Goal: Task Accomplishment & Management: Complete application form

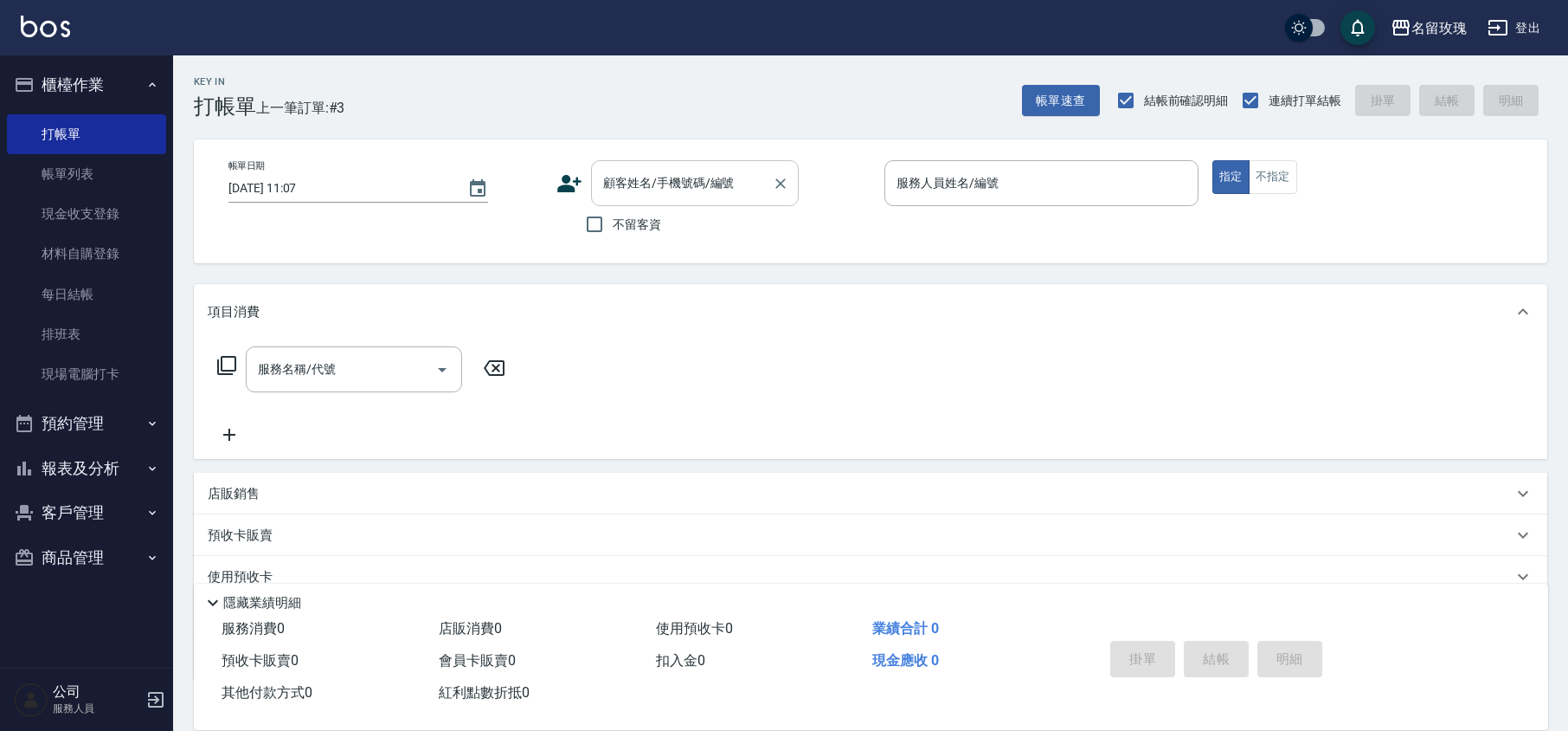
scroll to position [113, 0]
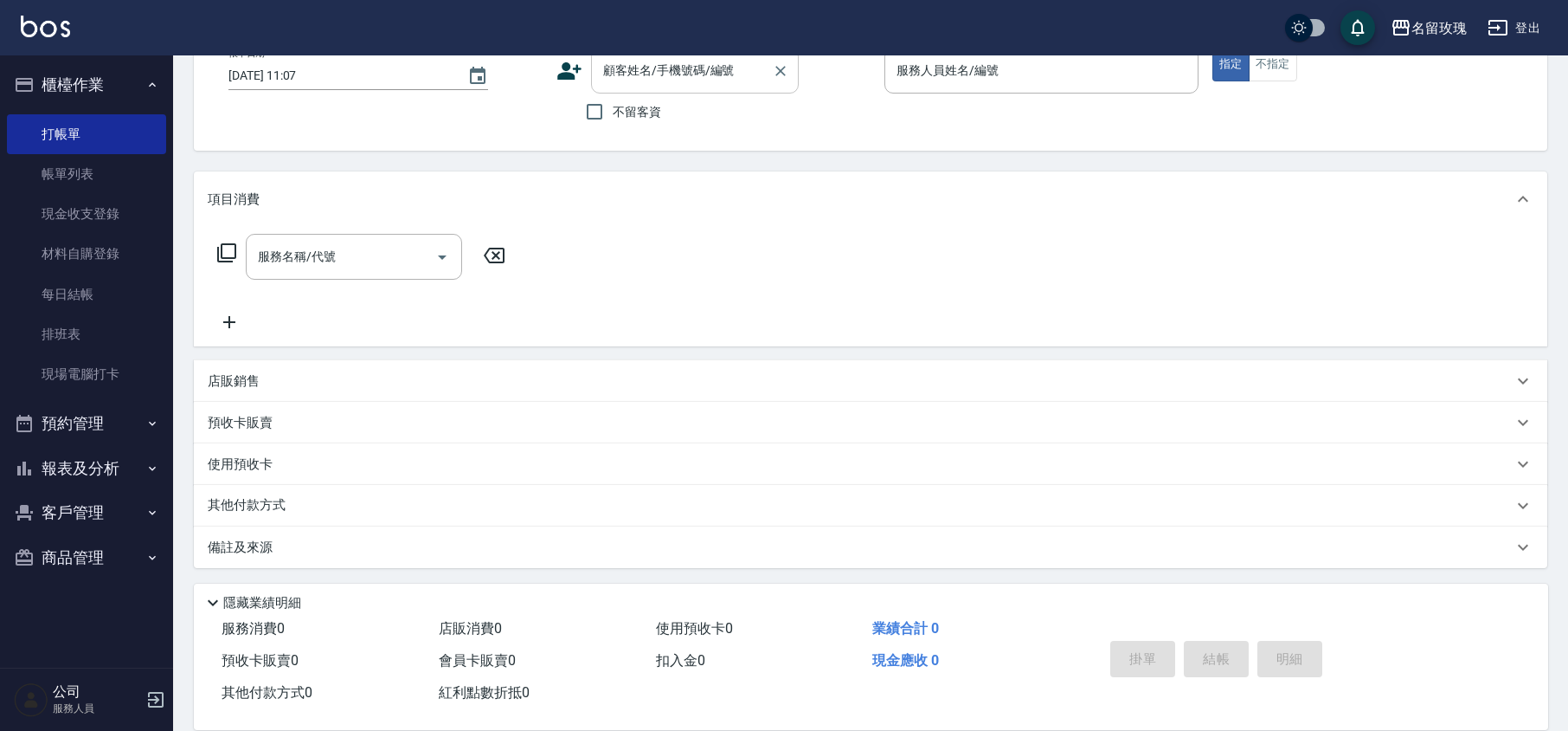
click at [697, 70] on input "顧客姓名/手機號碼/編號" at bounding box center [681, 70] width 166 height 30
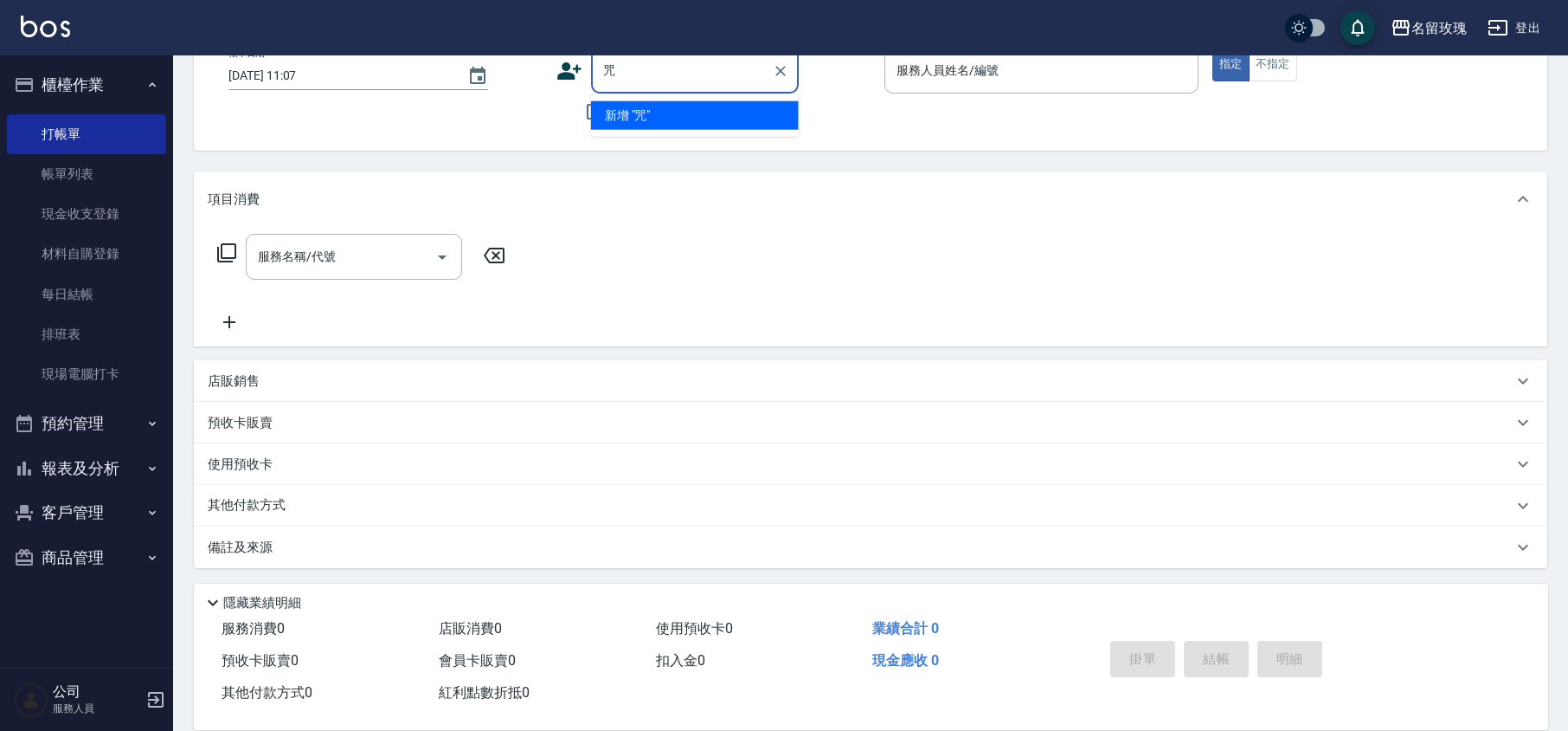
type input "纣"
type input "帱"
type input "族"
type input "躕"
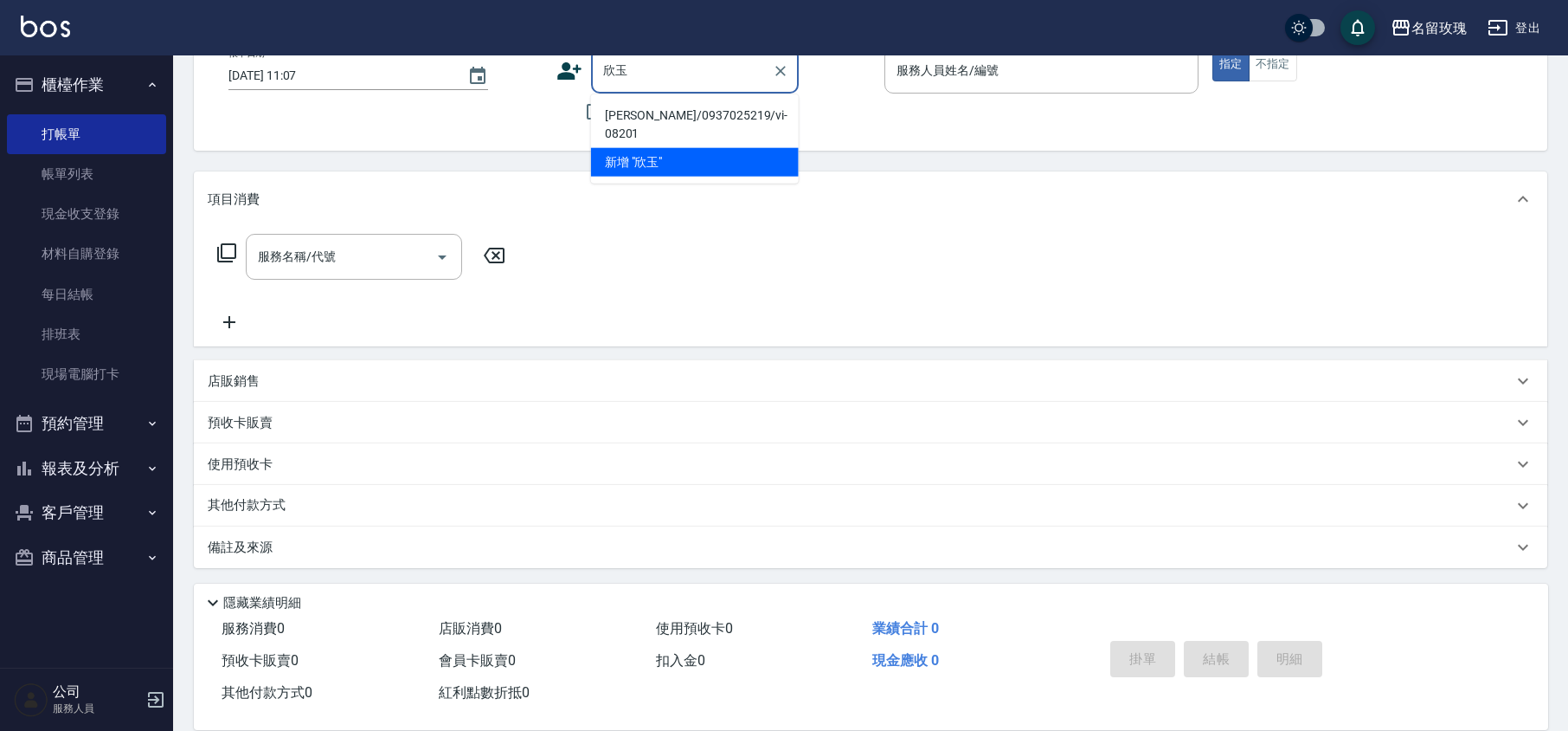
click at [667, 121] on li "[PERSON_NAME]/0937025219/vi-08201" at bounding box center [695, 124] width 208 height 47
type input "[PERSON_NAME]/0937025219/vi-08201"
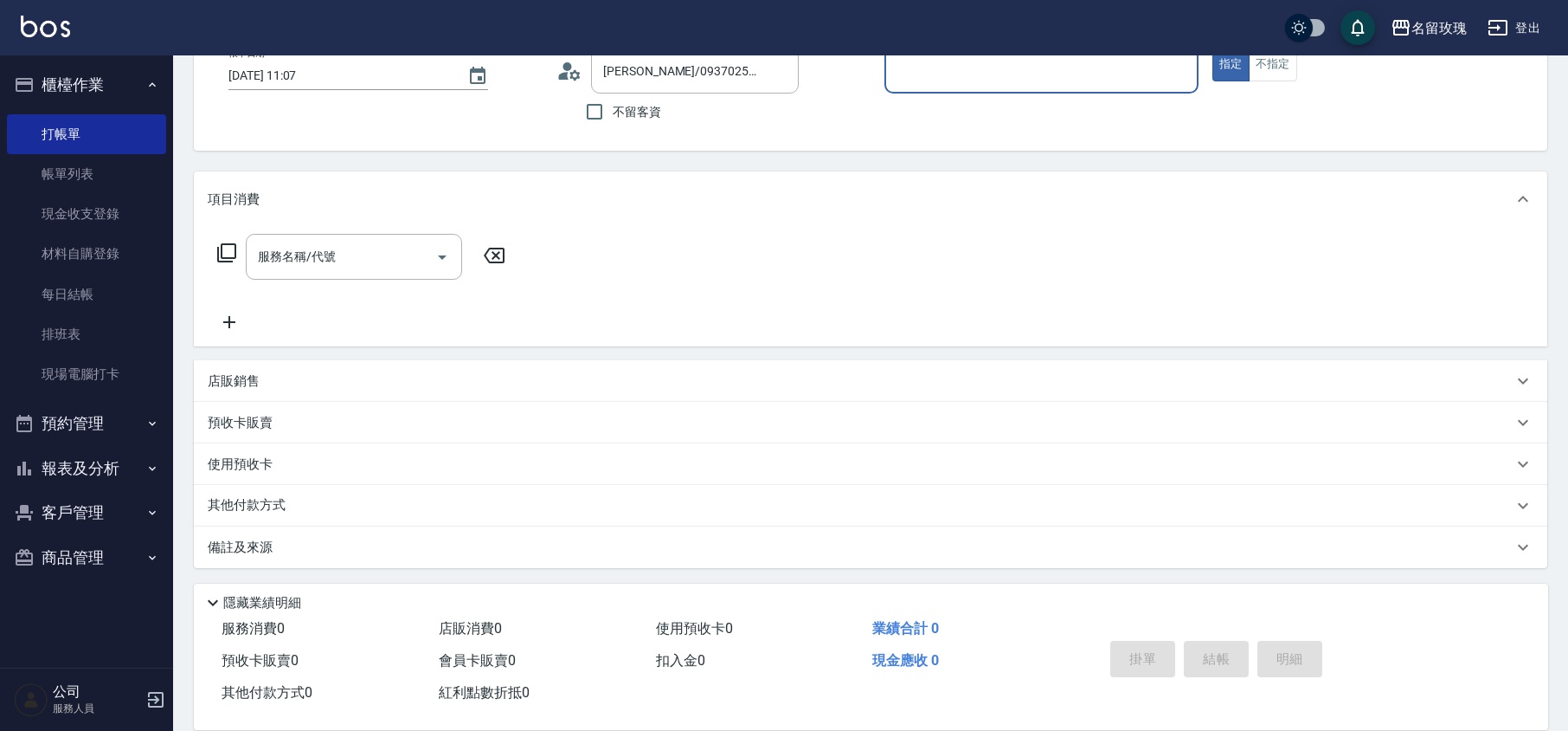
type input "VIVI-2"
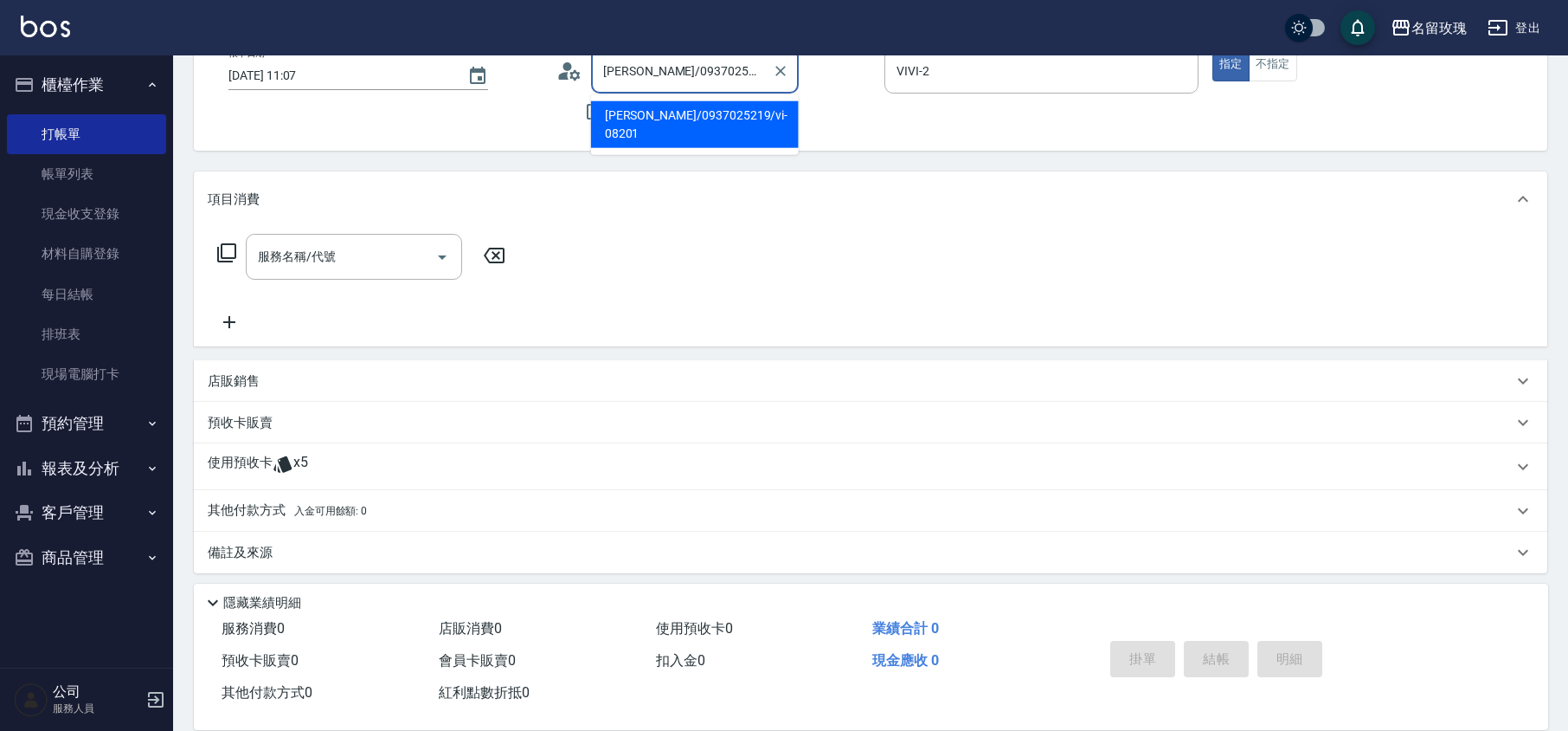
drag, startPoint x: 604, startPoint y: 64, endPoint x: 614, endPoint y: 70, distance: 11.7
click at [614, 70] on input "[PERSON_NAME]/0937025219/vi-08201" at bounding box center [681, 70] width 166 height 30
click at [258, 471] on p "使用預收卡" at bounding box center [240, 467] width 65 height 26
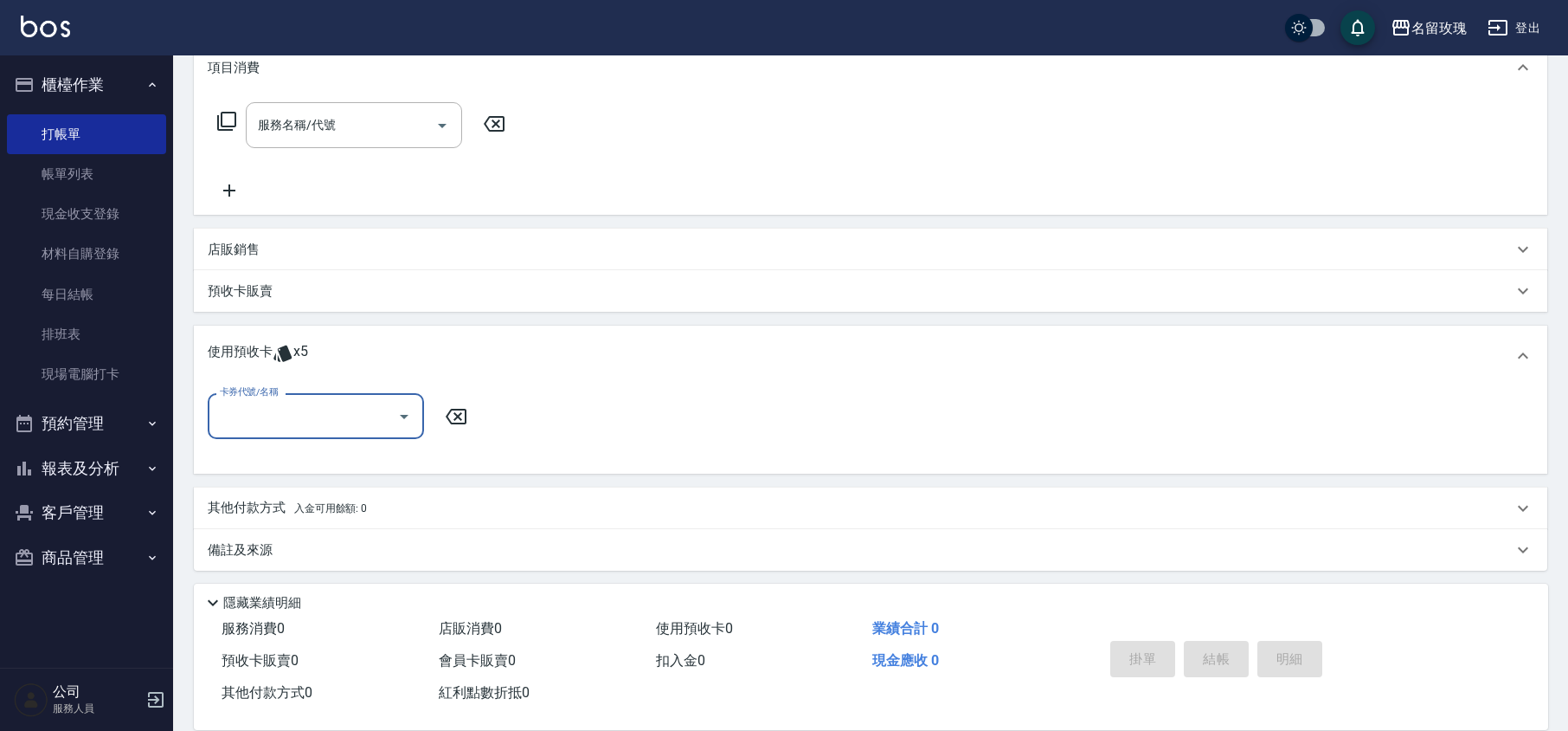
scroll to position [247, 0]
click at [268, 423] on input "卡券代號/名稱" at bounding box center [303, 413] width 175 height 30
click at [270, 447] on div "醫學頭皮卡5次 剩餘5張 1140702" at bounding box center [316, 457] width 216 height 28
type input "醫學頭皮卡5次 1140702"
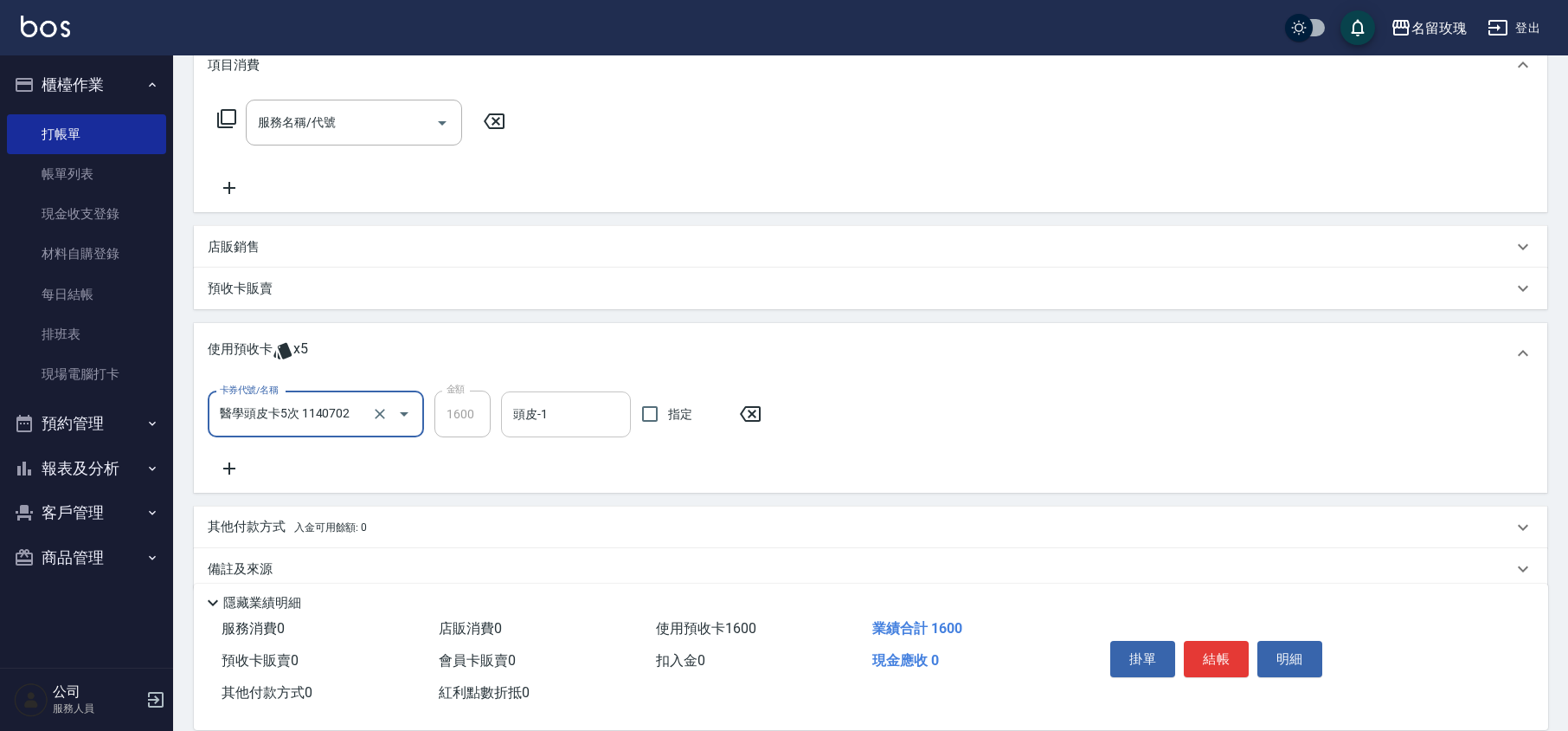
click at [589, 434] on div "頭皮-1" at bounding box center [566, 415] width 130 height 46
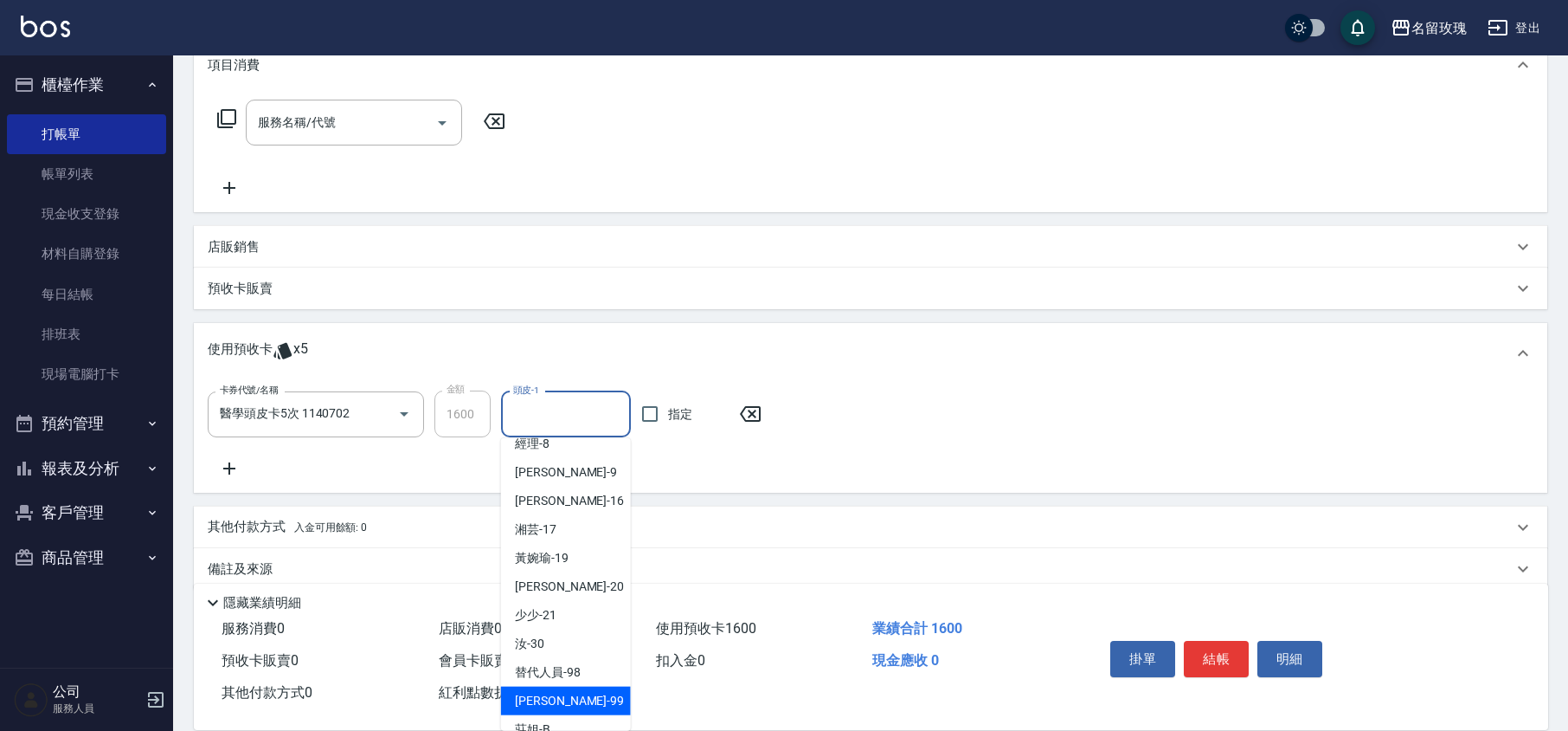
scroll to position [322, 0]
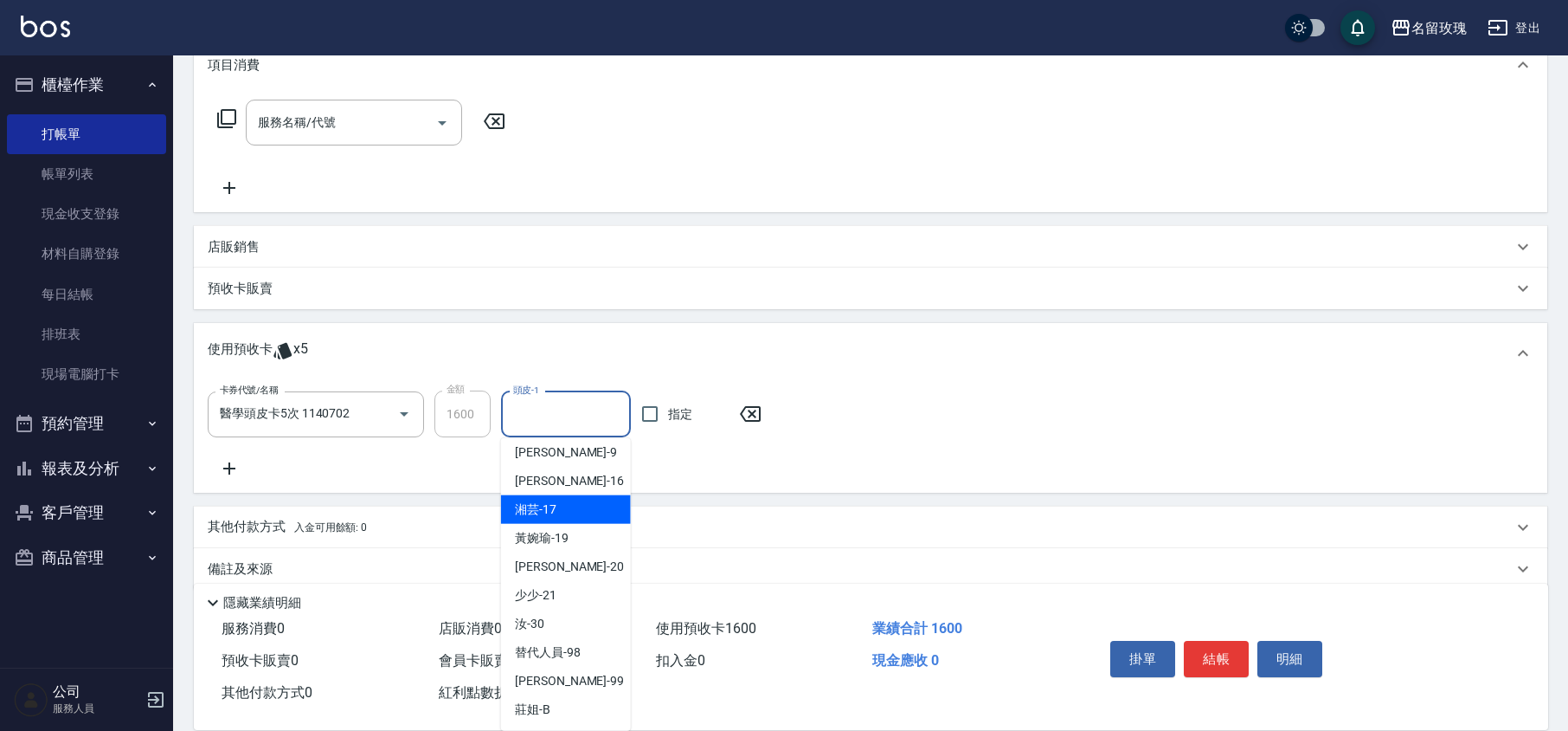
click at [547, 501] on span "湘芸 -17" at bounding box center [536, 510] width 41 height 18
type input "湘芸-17"
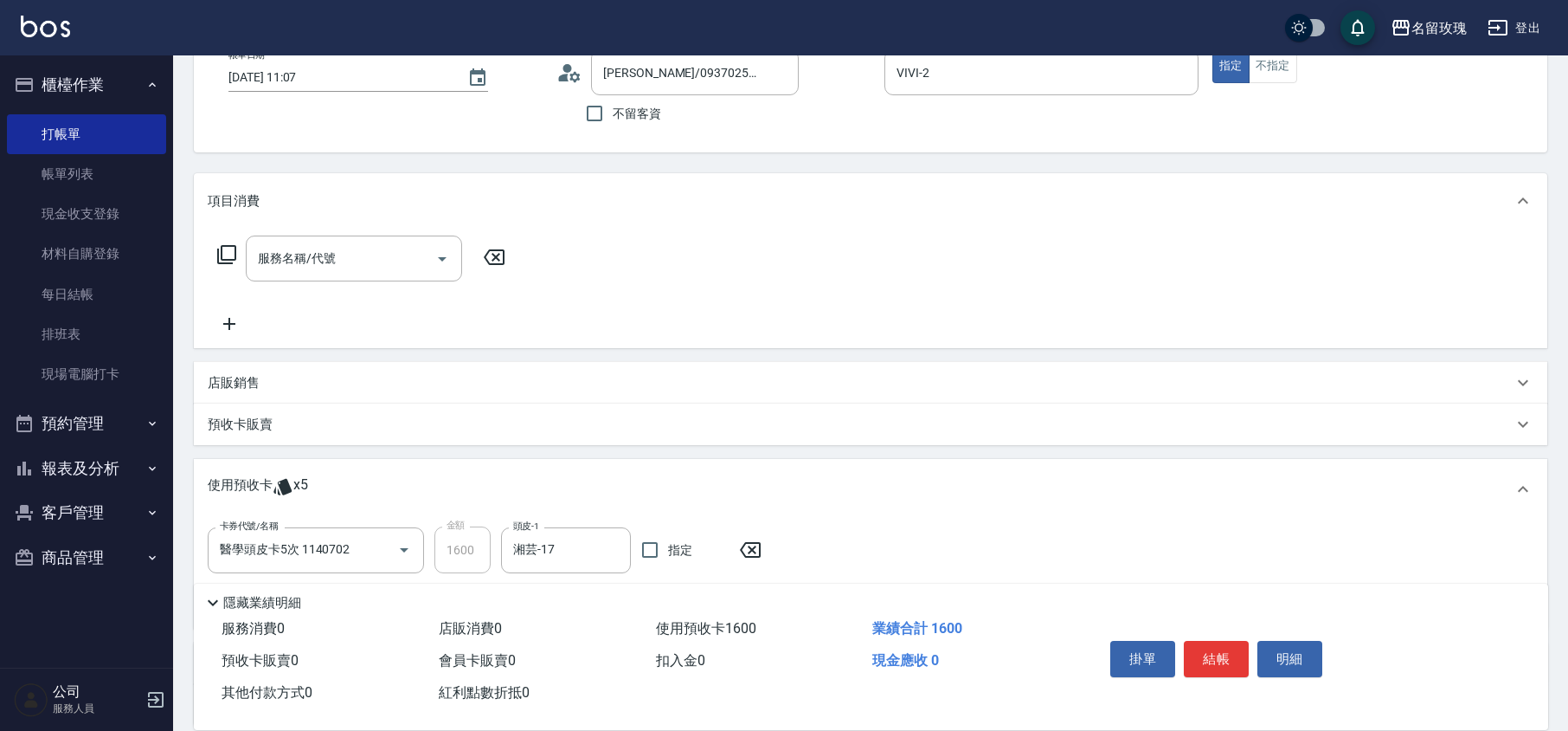
scroll to position [0, 0]
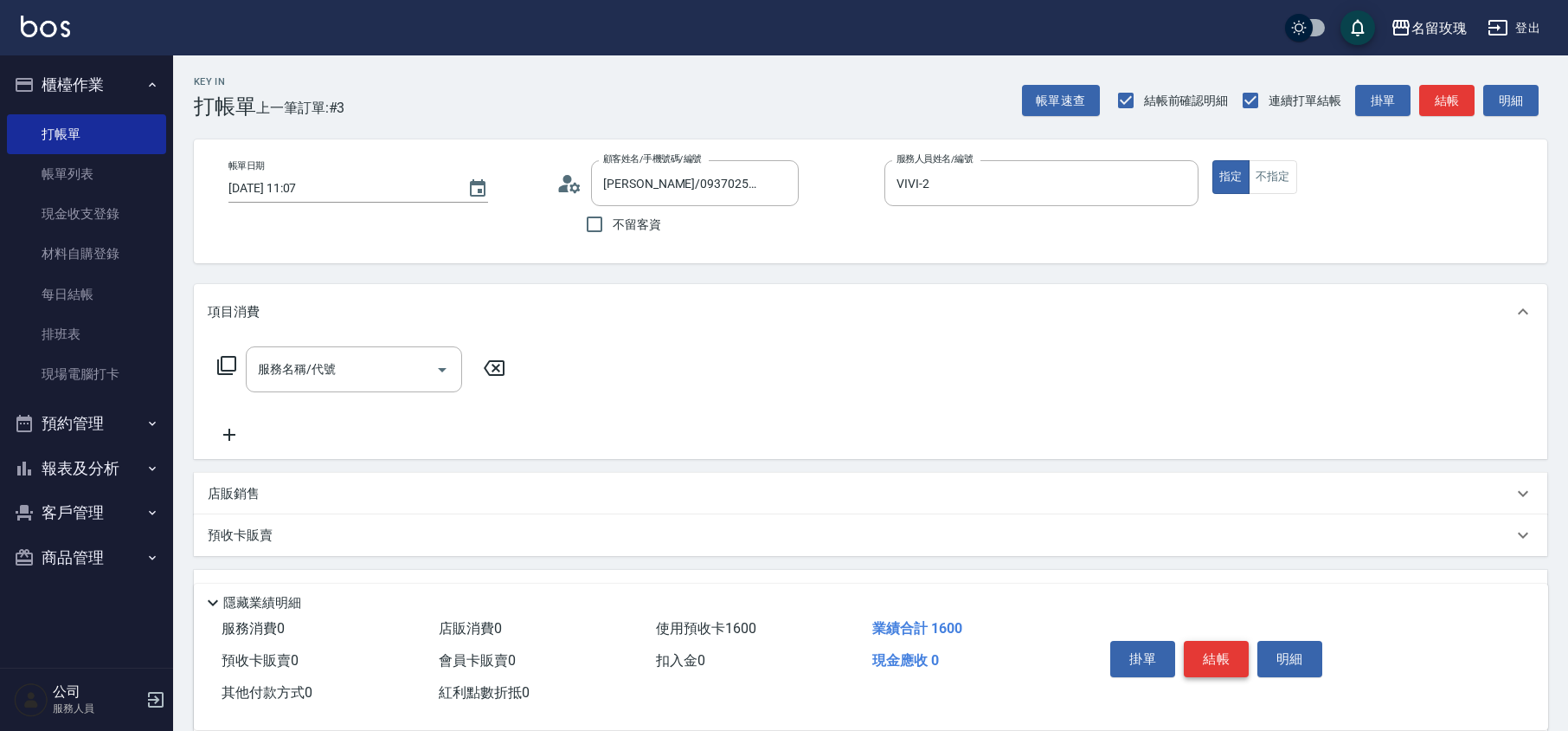
click at [1213, 655] on button "結帳" at bounding box center [1216, 659] width 65 height 37
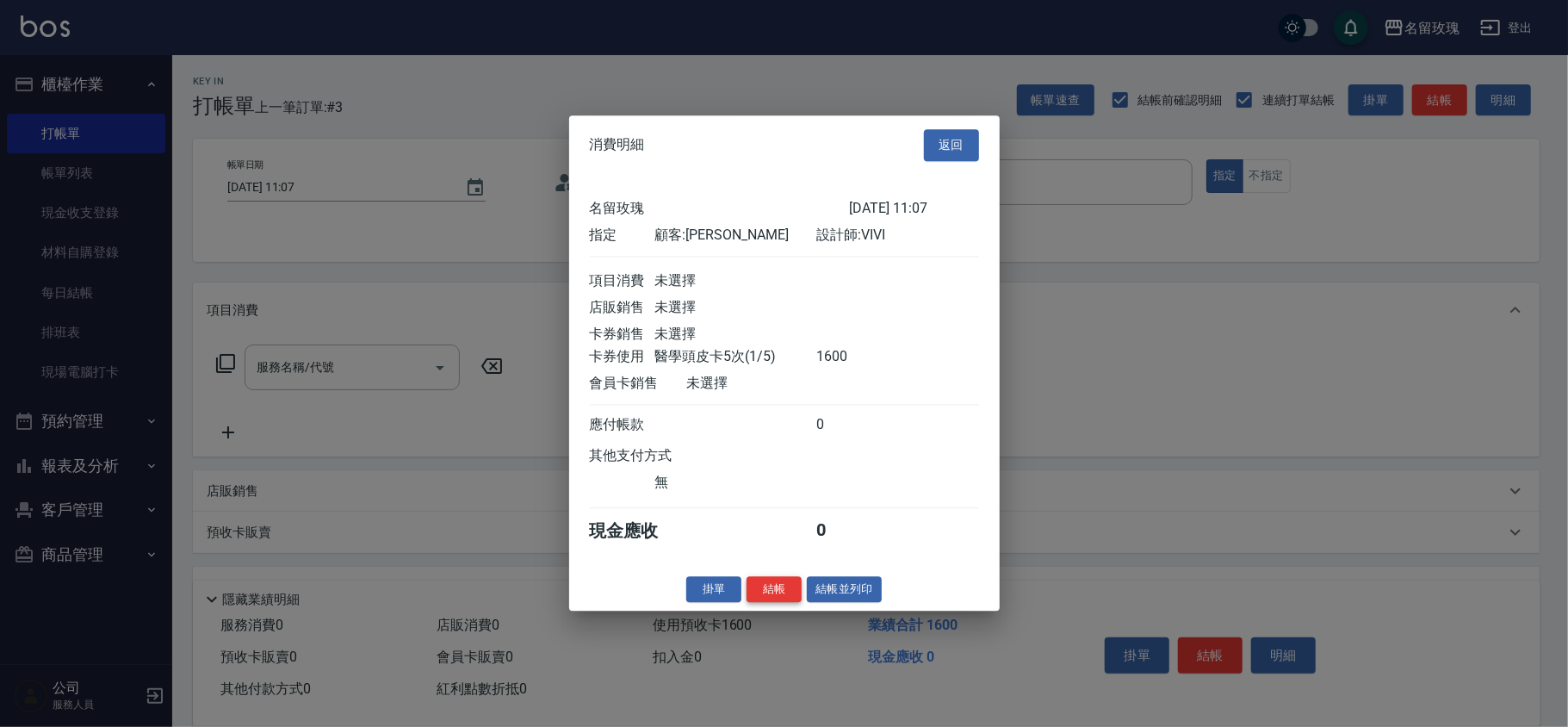
click at [774, 603] on button "結帳" at bounding box center [774, 588] width 55 height 26
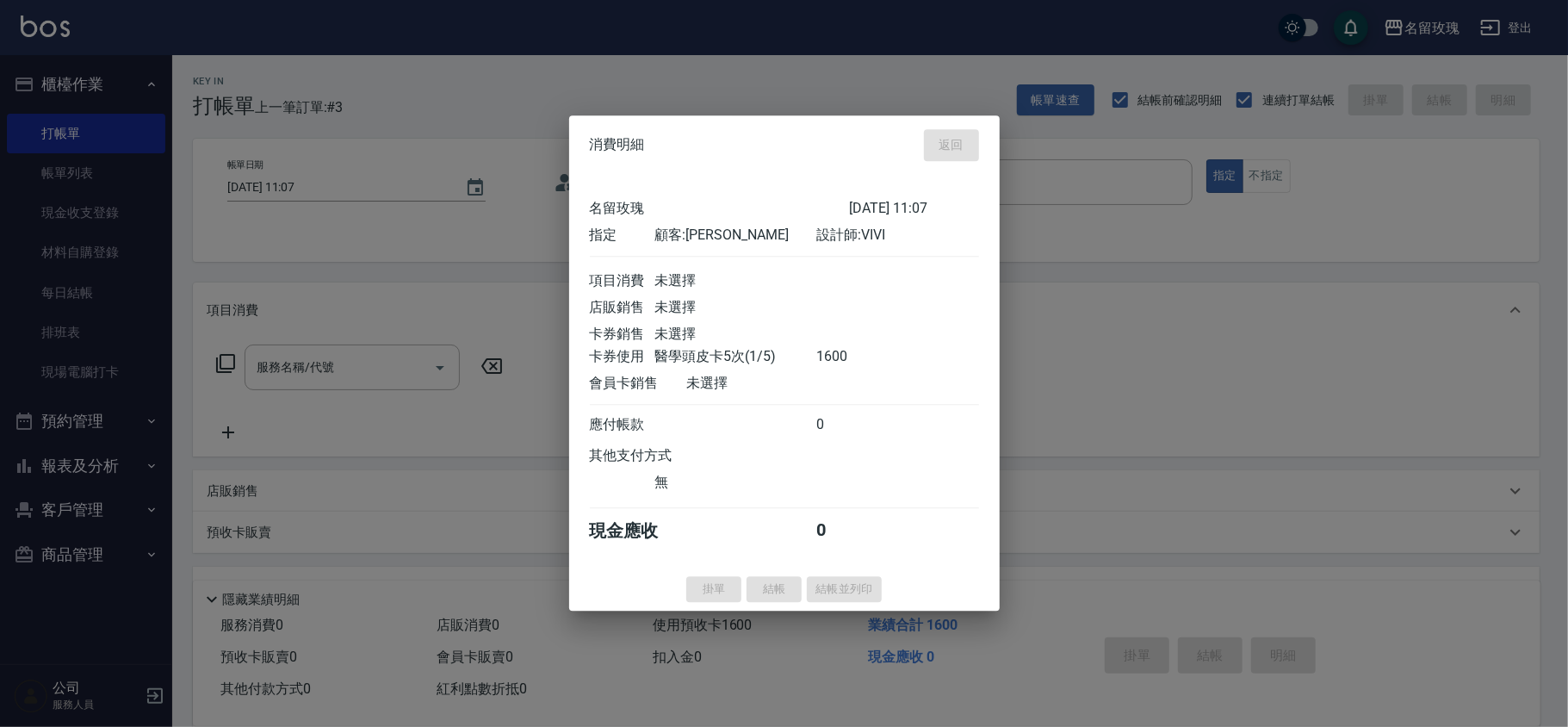
type input "[DATE] 12:55"
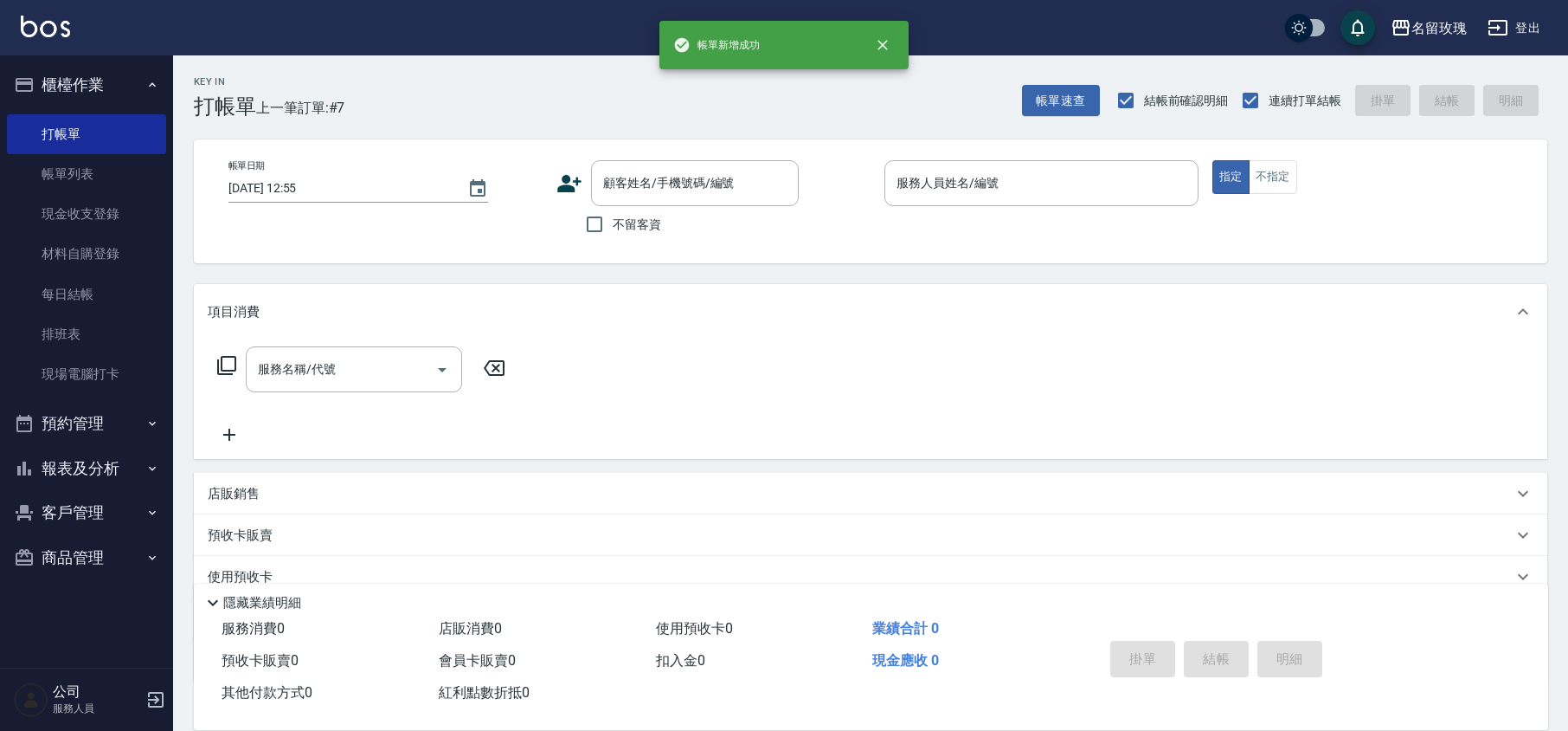
click at [649, 188] on input "顧客姓名/手機號碼/編號" at bounding box center [681, 183] width 166 height 30
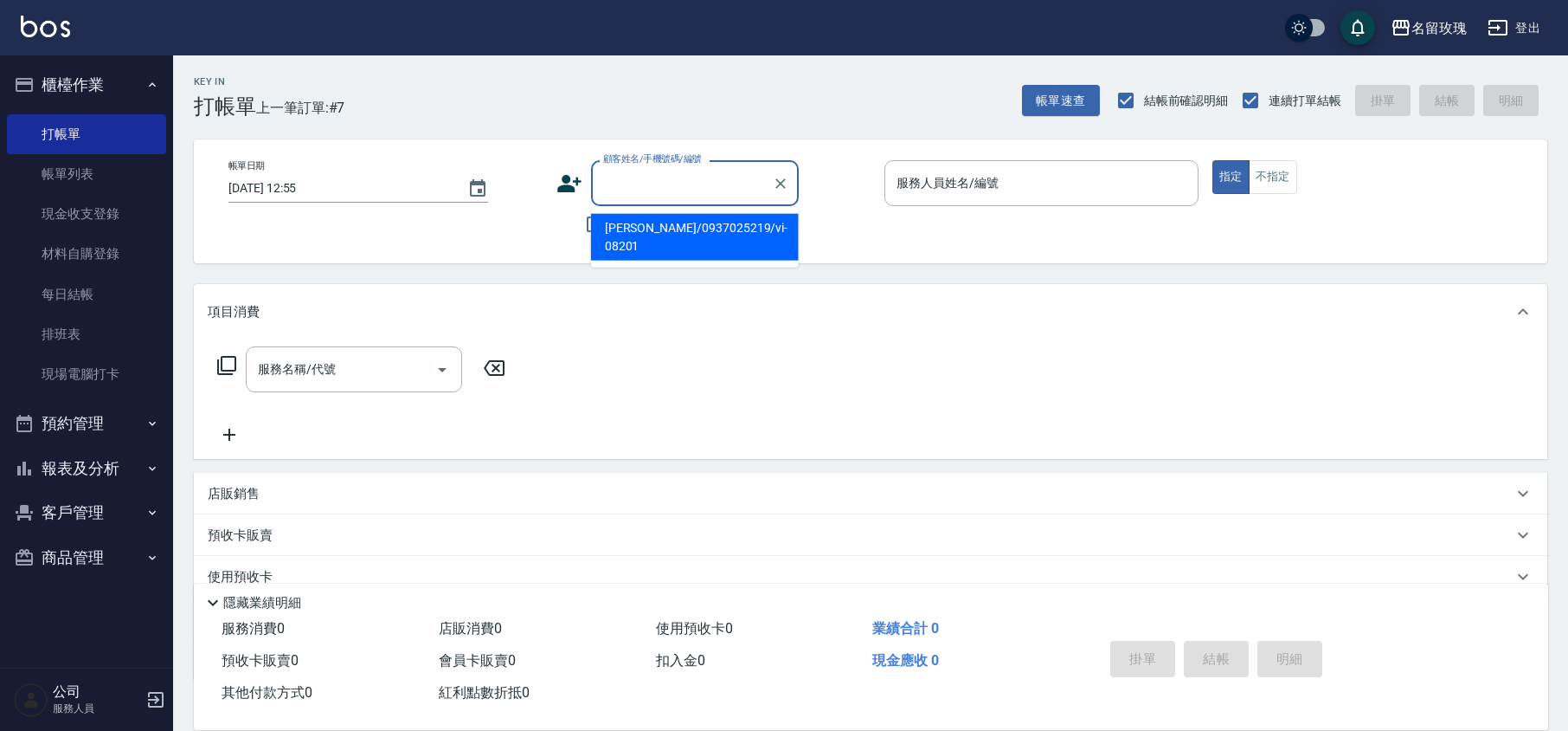
click at [655, 228] on li "[PERSON_NAME]/0937025219/vi-08201" at bounding box center [695, 237] width 208 height 47
type input "[PERSON_NAME]/0937025219/vi-08201"
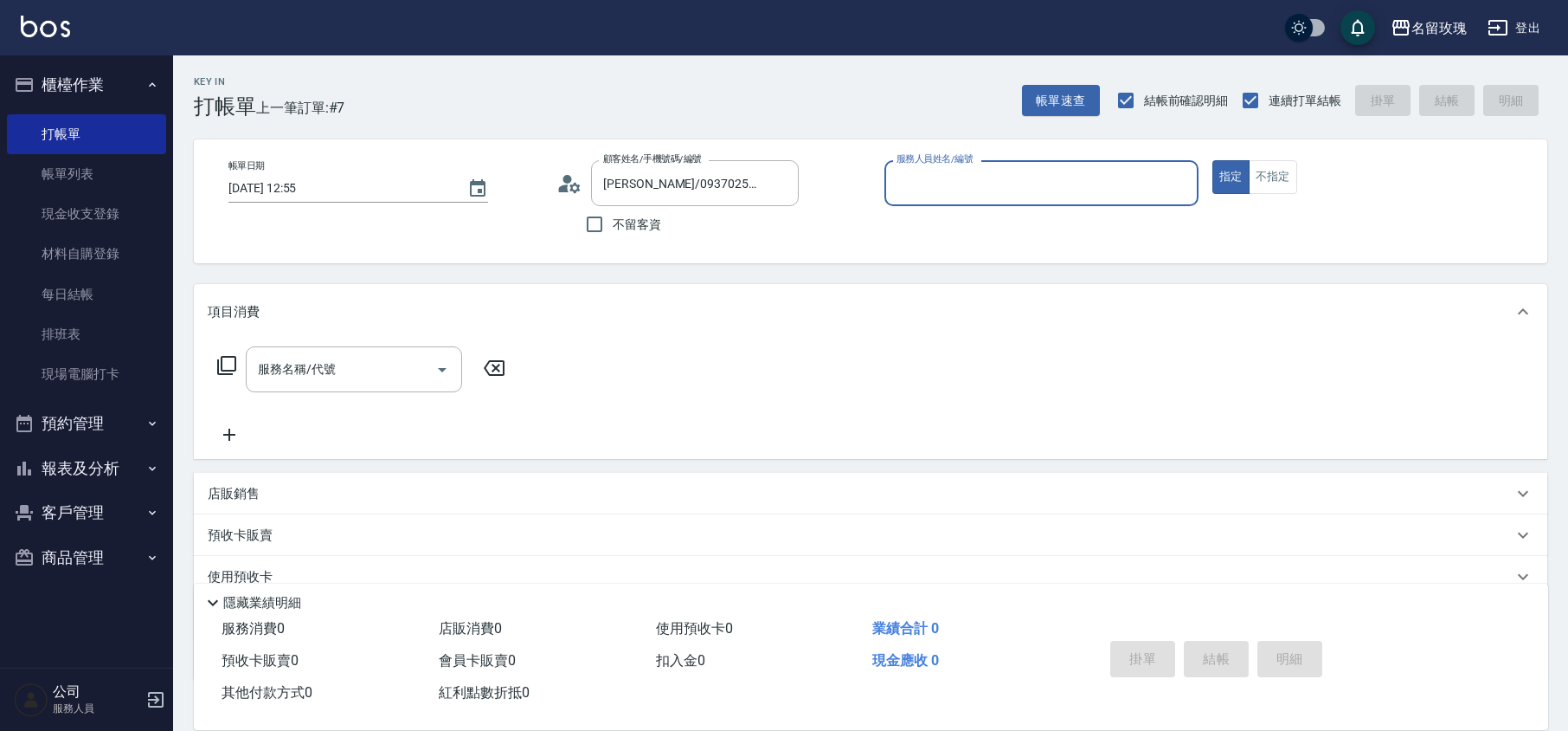
type input "VIVI-2"
click at [573, 183] on icon at bounding box center [569, 183] width 26 height 26
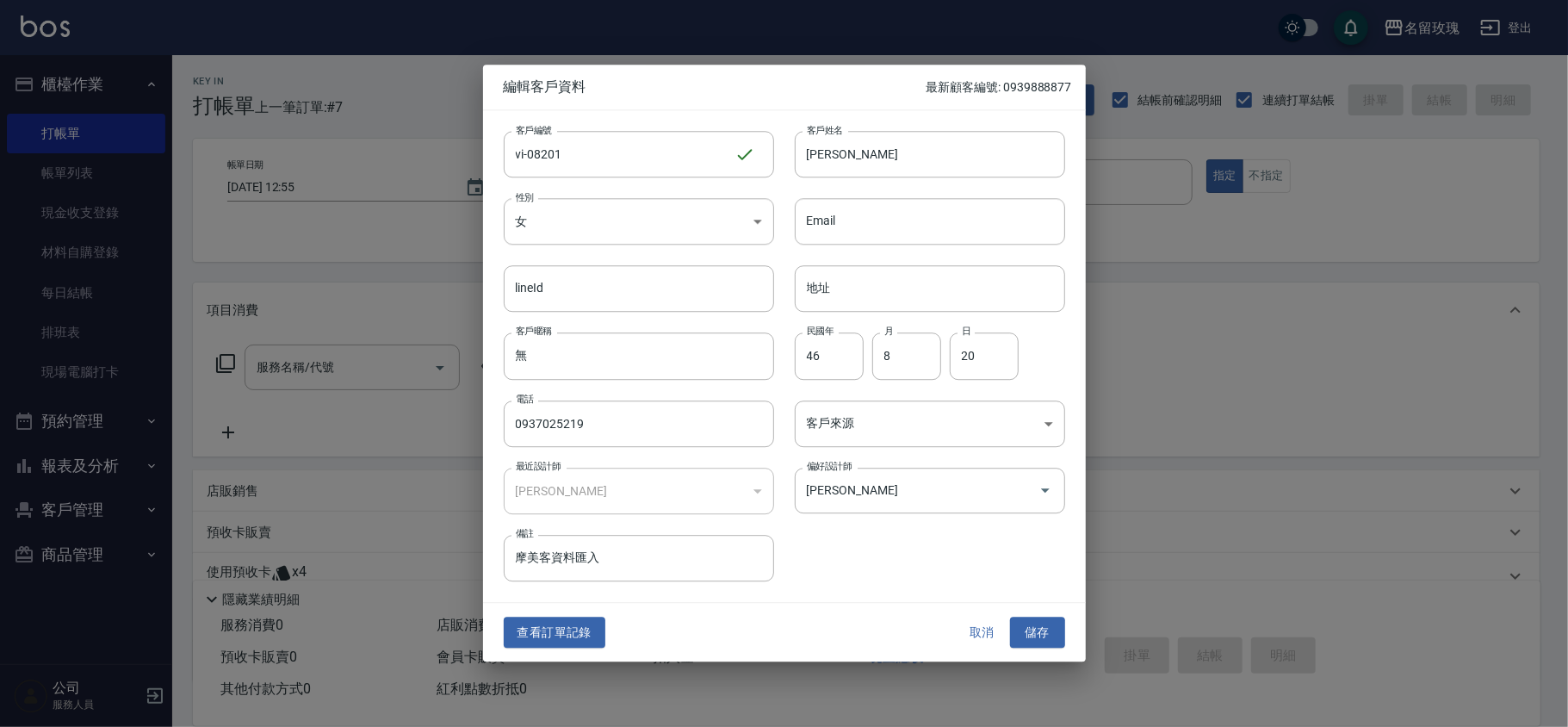
click at [987, 627] on button "取消" at bounding box center [982, 632] width 55 height 32
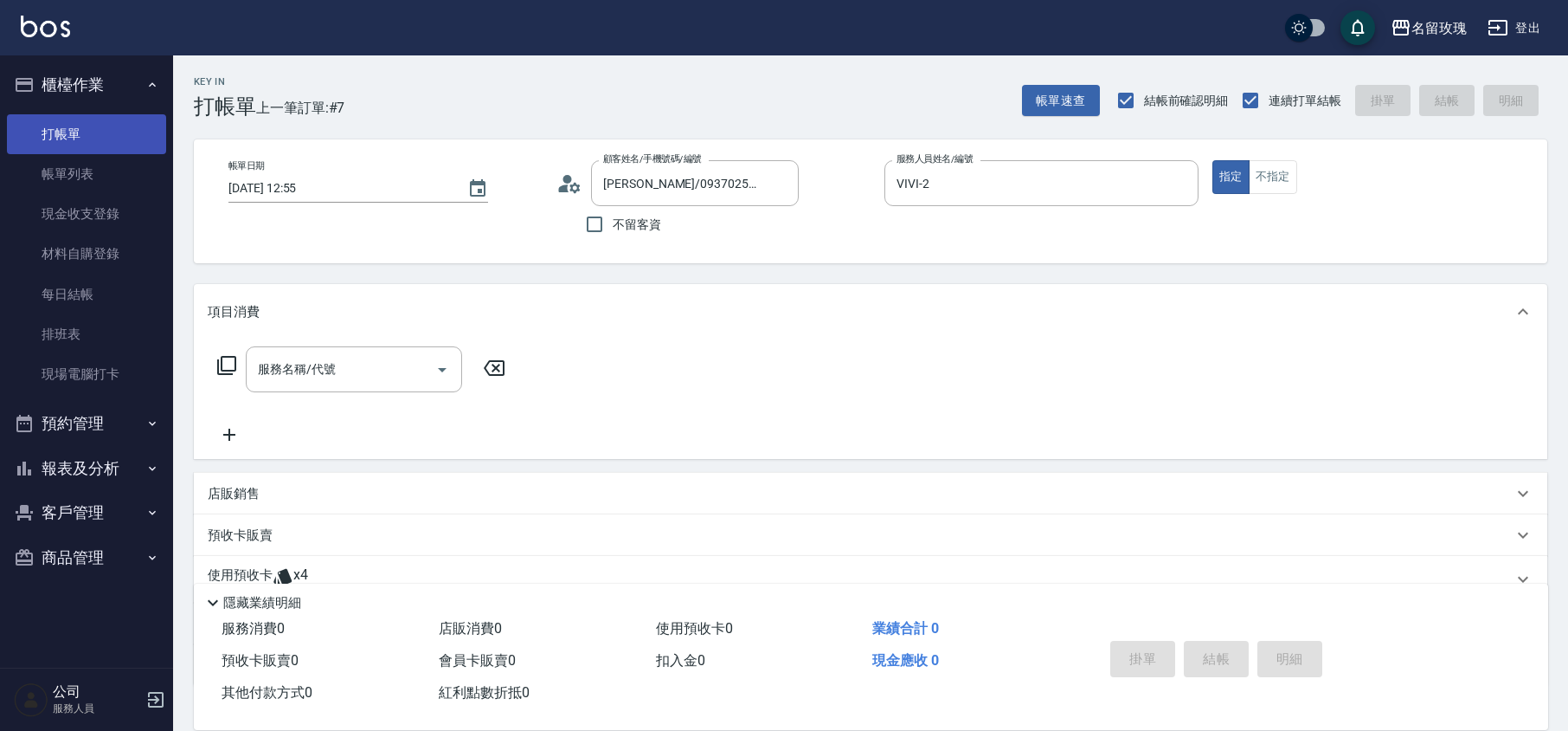
click at [45, 150] on link "打帳單" at bounding box center [87, 134] width 160 height 39
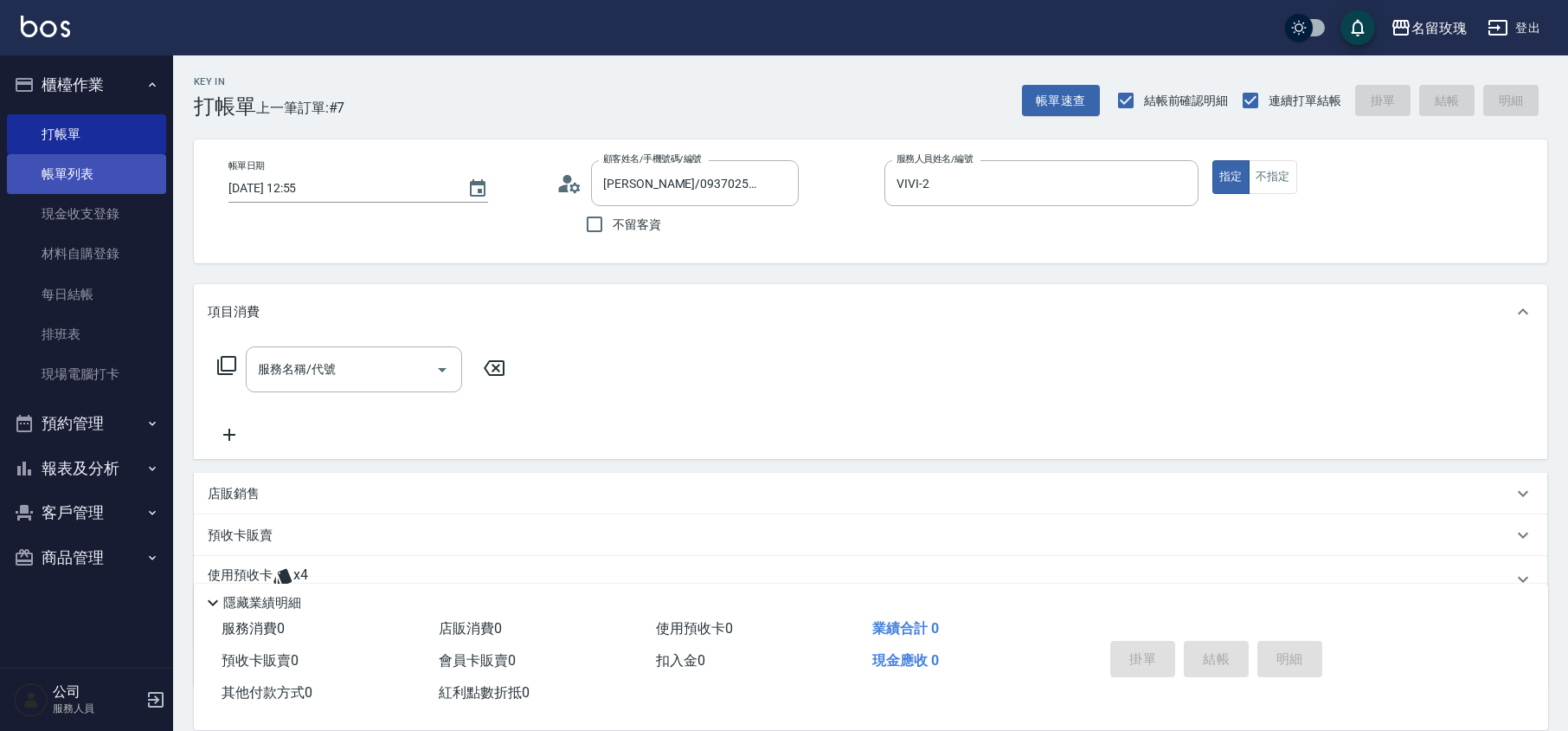
click at [53, 170] on link "帳單列表" at bounding box center [87, 173] width 160 height 39
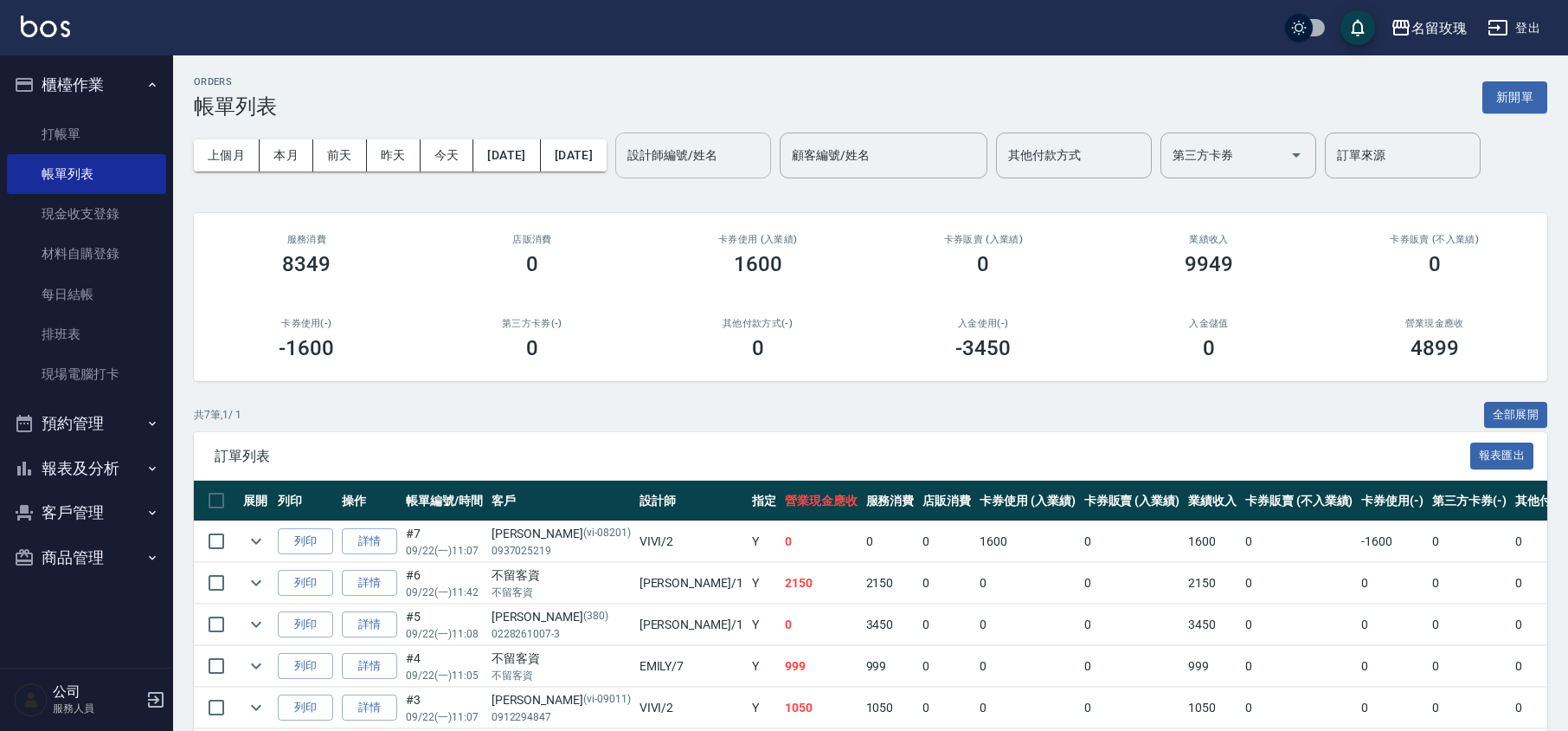
click at [734, 161] on input "設計師編號/姓名" at bounding box center [693, 155] width 140 height 30
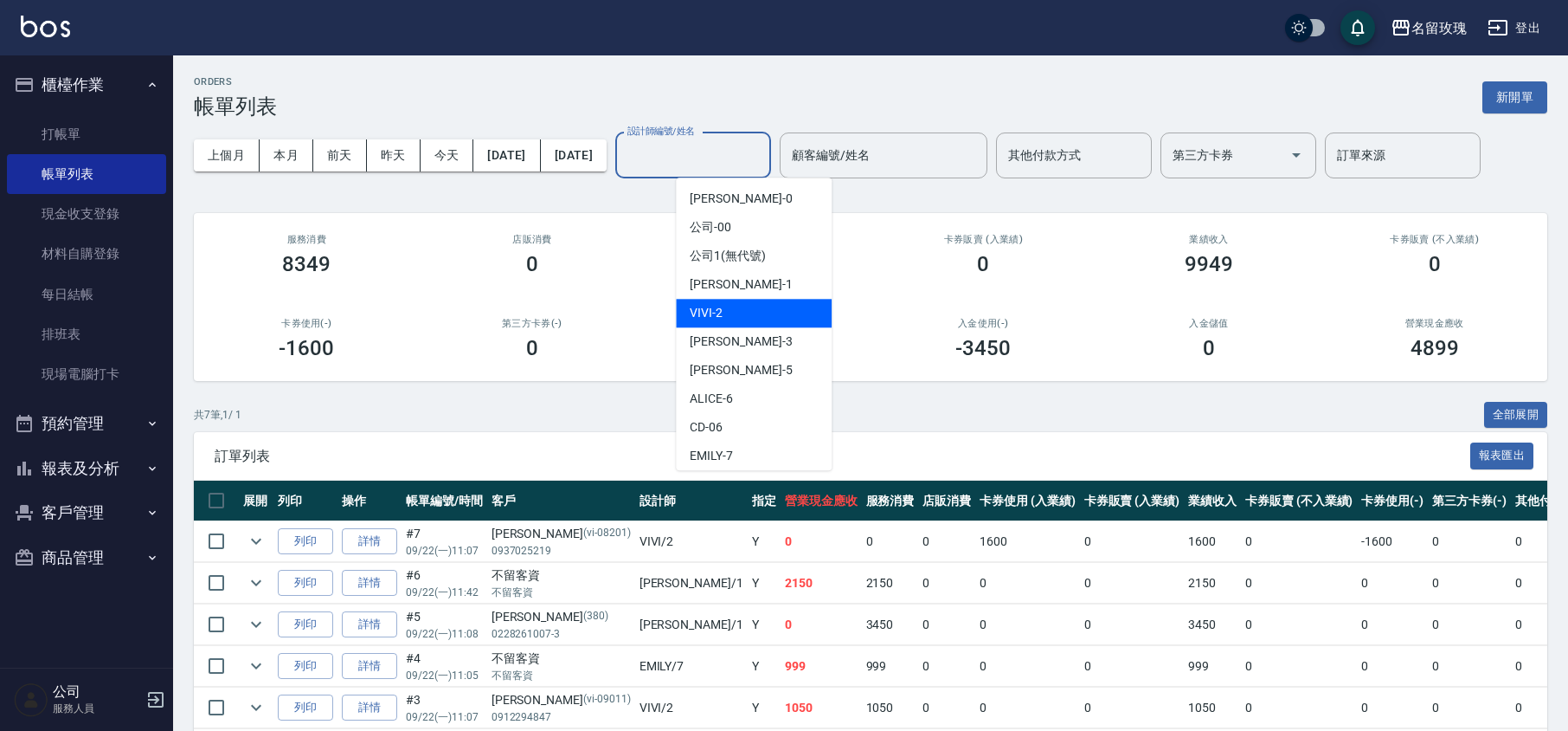
click at [738, 310] on div "VIVI -2" at bounding box center [754, 313] width 156 height 28
type input "VIVI-2"
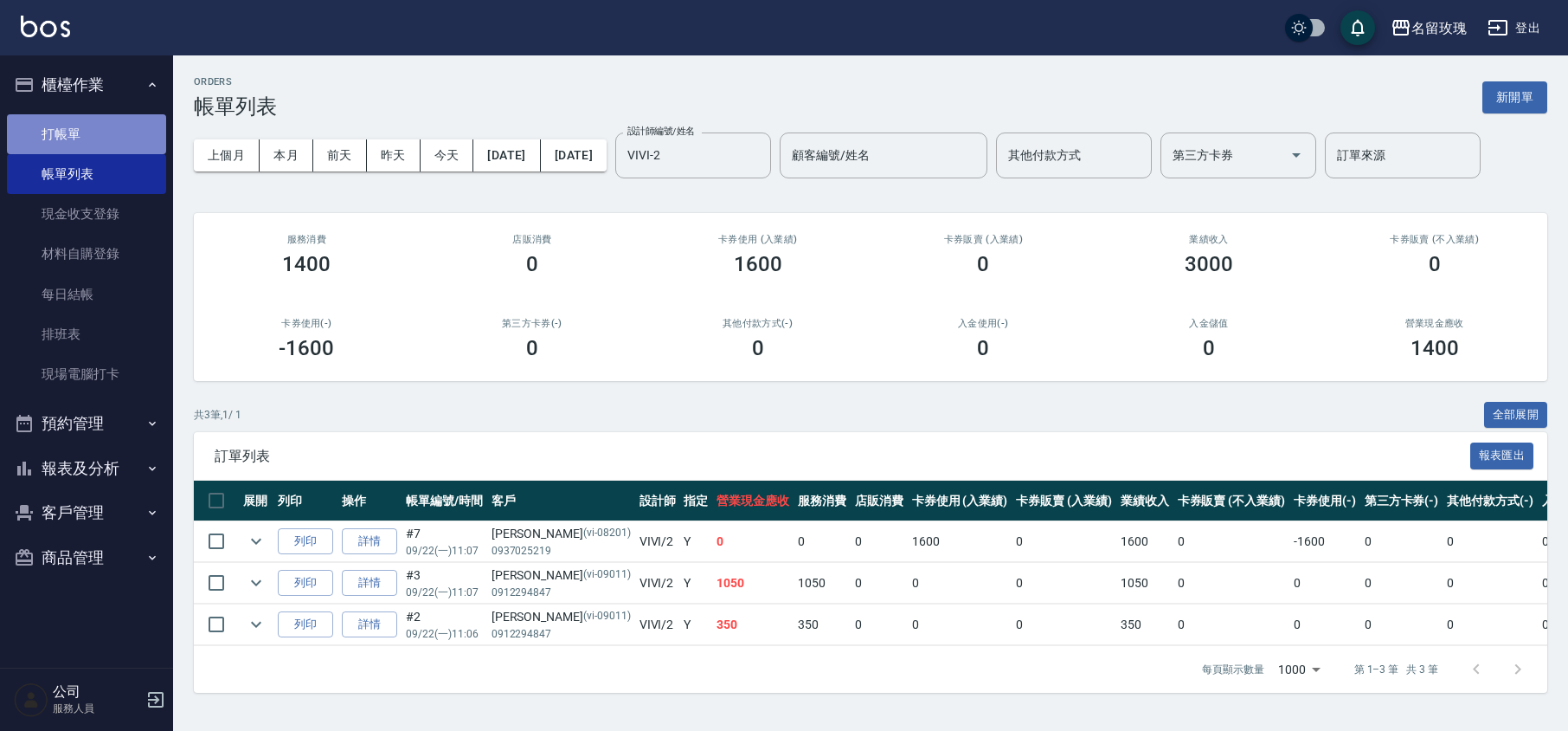
click at [78, 115] on link "打帳單" at bounding box center [87, 134] width 160 height 39
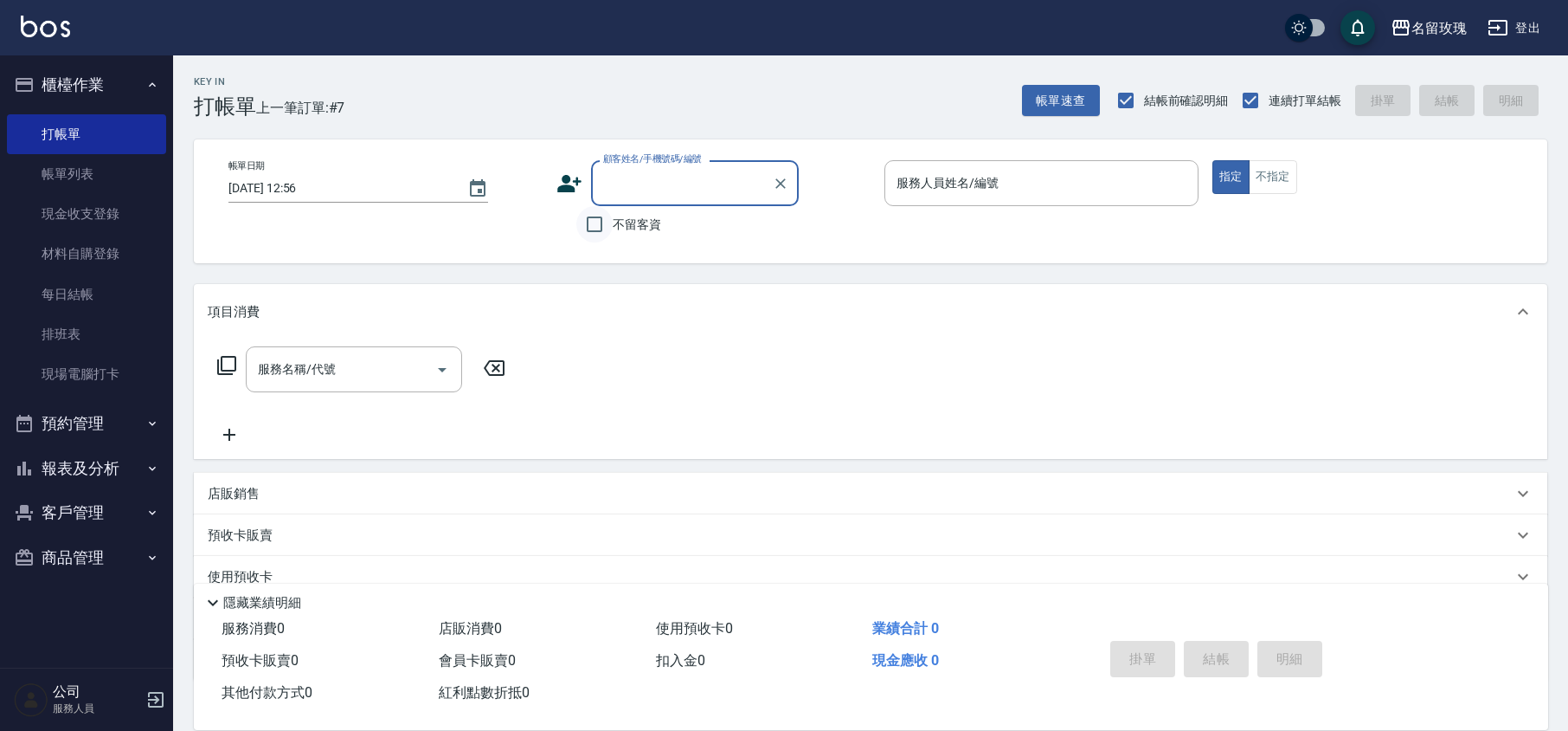
click at [601, 216] on input "不留客資" at bounding box center [595, 225] width 37 height 37
checkbox input "true"
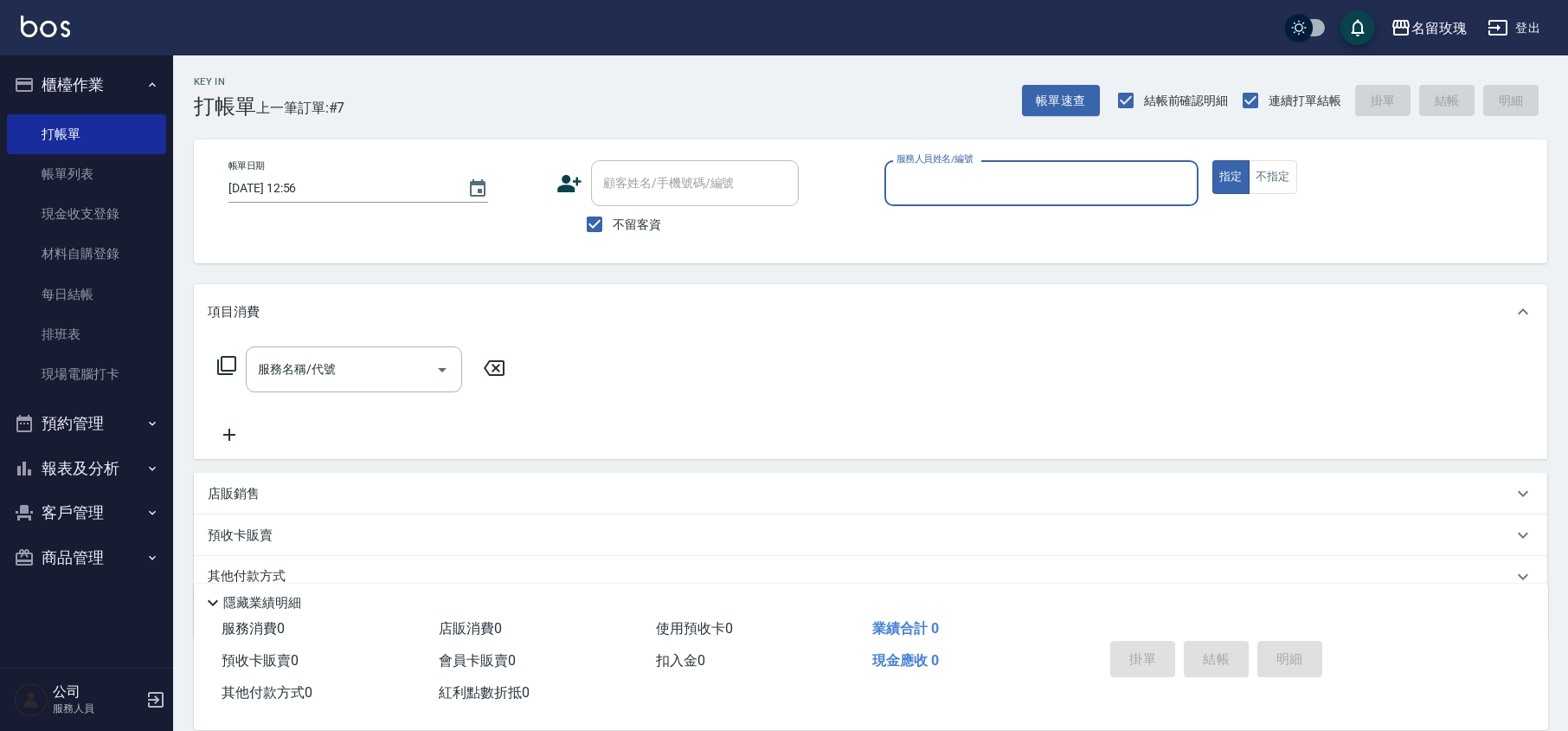
click at [870, 188] on div "顧客姓名/手機號碼/編號 顧客姓名/手機號碼/編號" at bounding box center [713, 183] width 315 height 46
click at [977, 188] on input "服務人員姓名/編號" at bounding box center [1042, 183] width 299 height 30
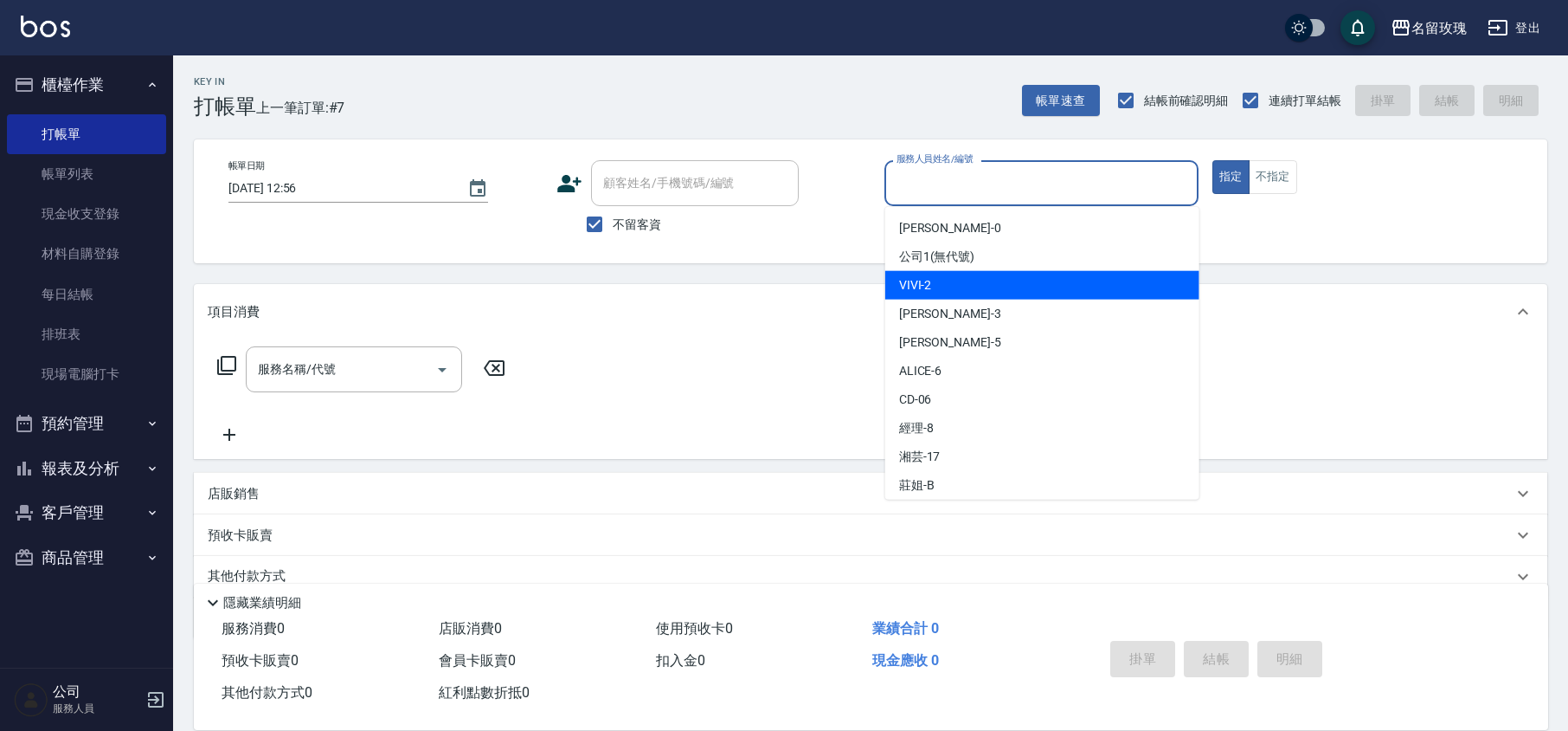
click at [934, 284] on div "VIVI -2" at bounding box center [1042, 284] width 315 height 28
type input "VIVI-2"
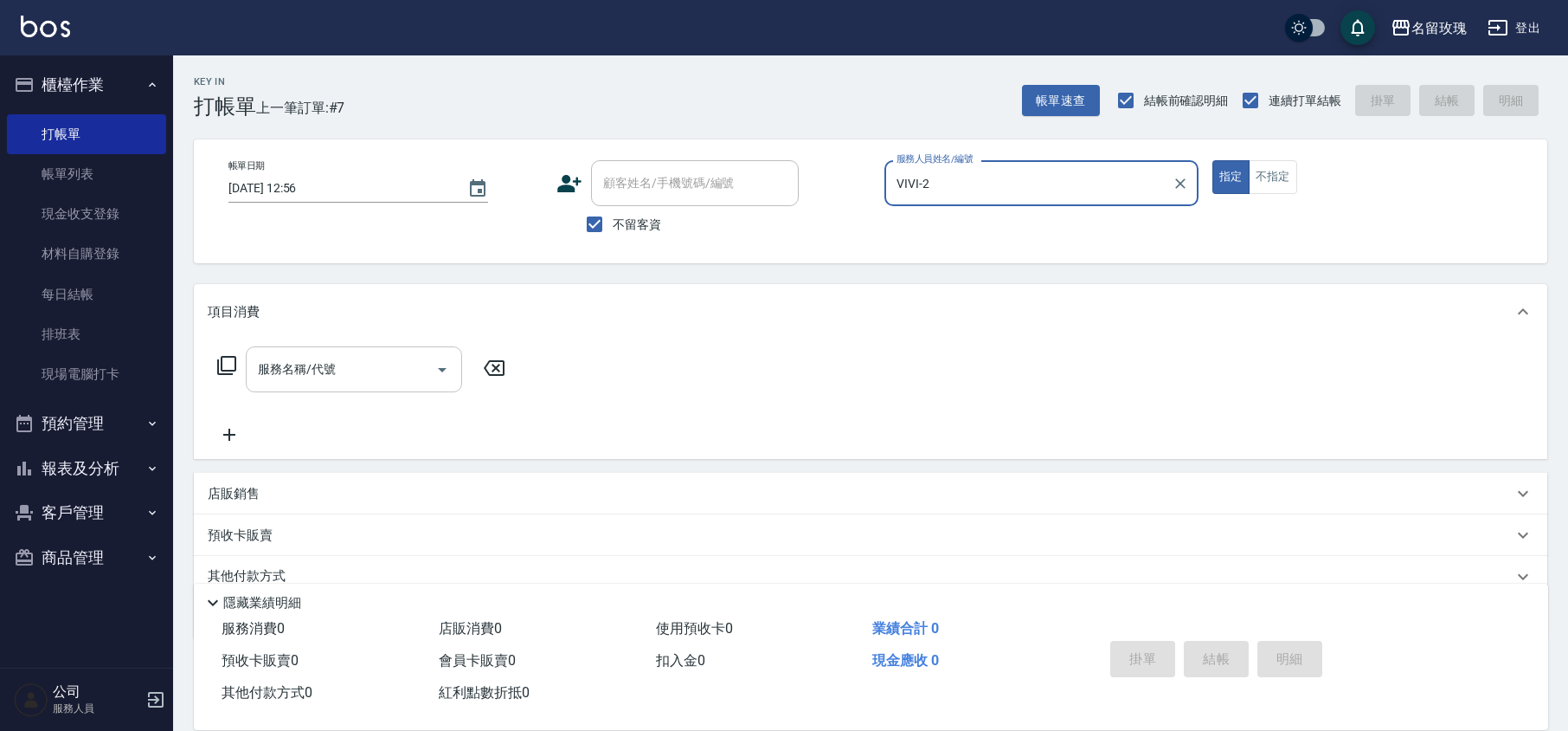
click at [344, 382] on input "服務名稱/代號" at bounding box center [341, 369] width 175 height 30
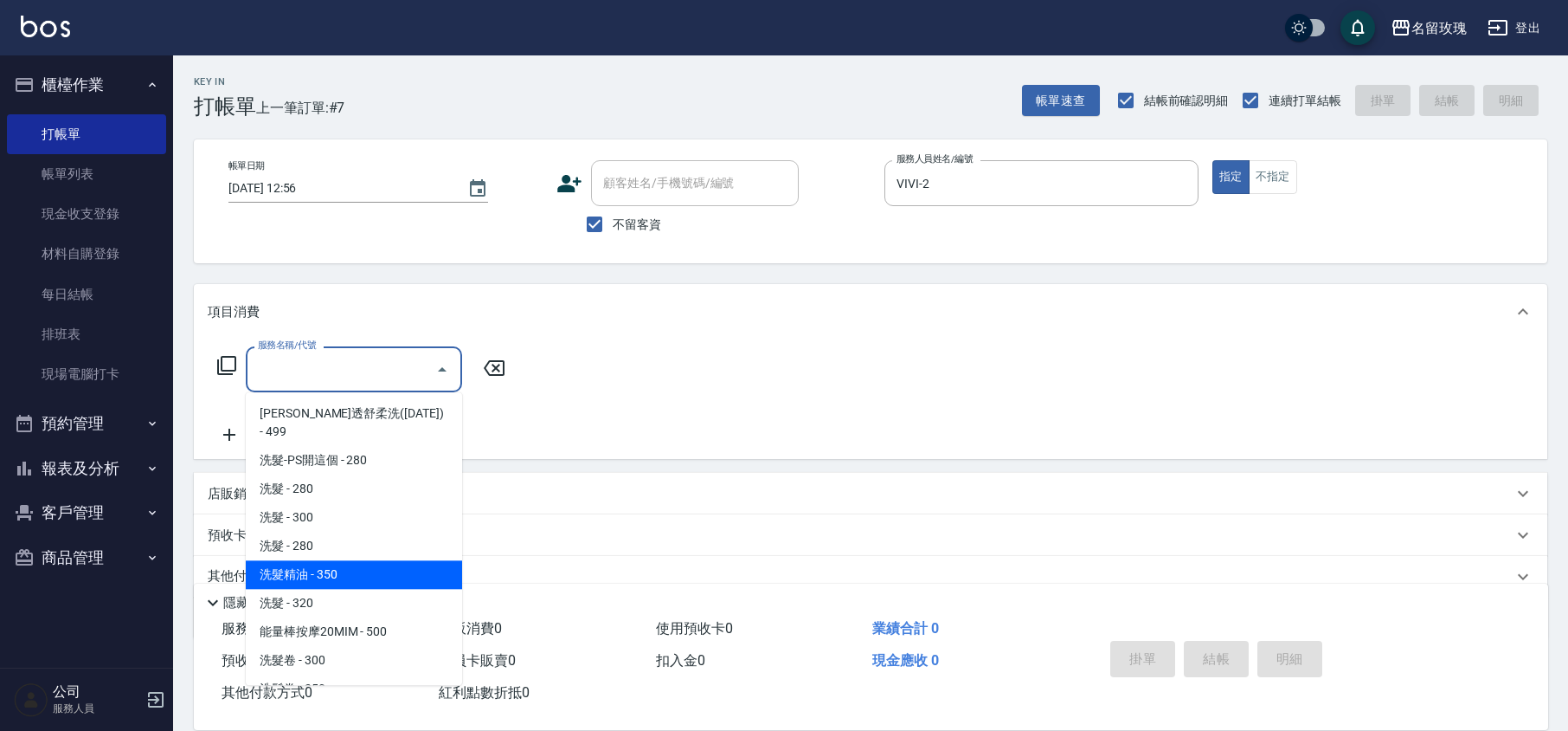
click at [312, 560] on span "洗髮精油 - 350" at bounding box center [354, 574] width 216 height 28
type input "洗髮精油(206)"
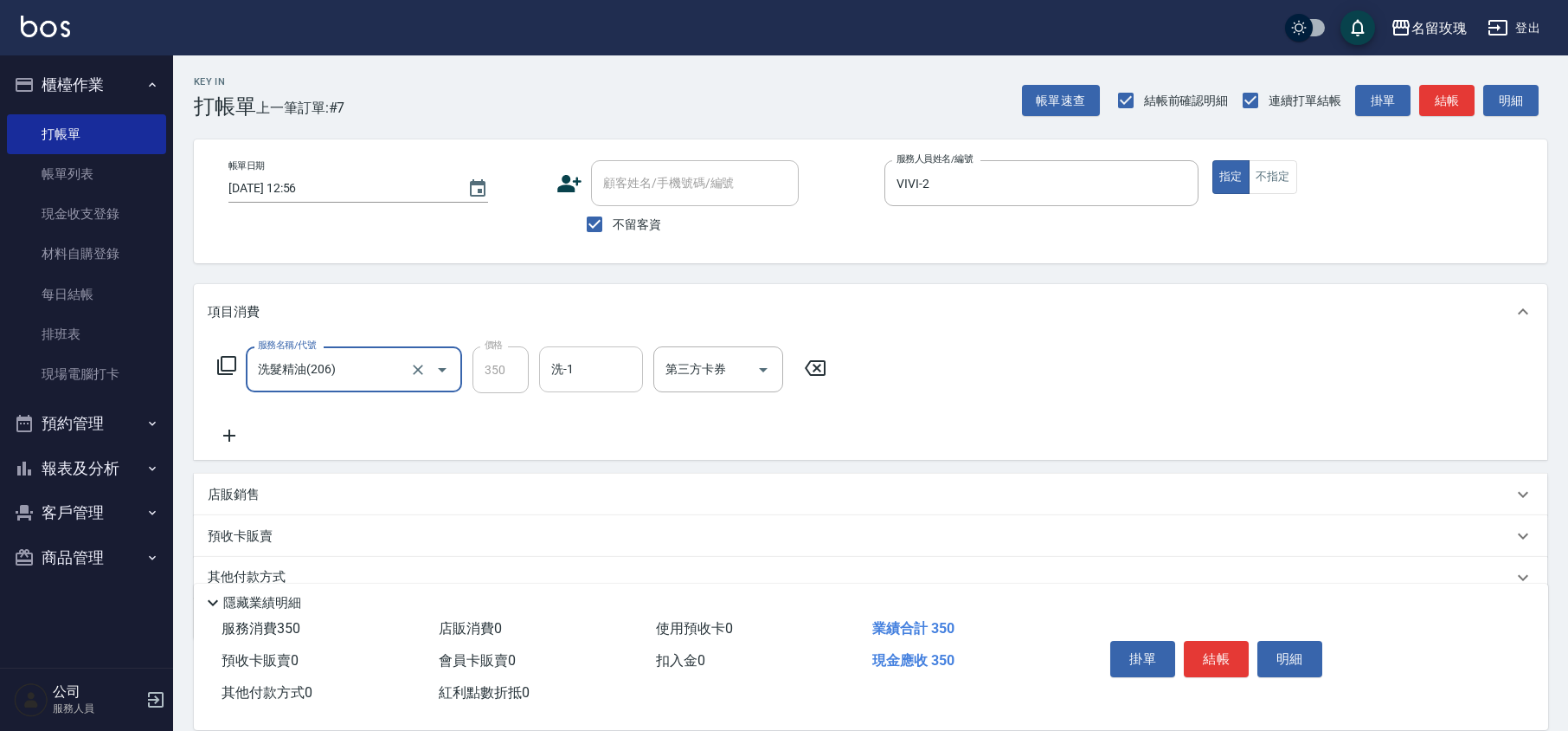
click at [577, 360] on input "洗-1" at bounding box center [591, 369] width 88 height 30
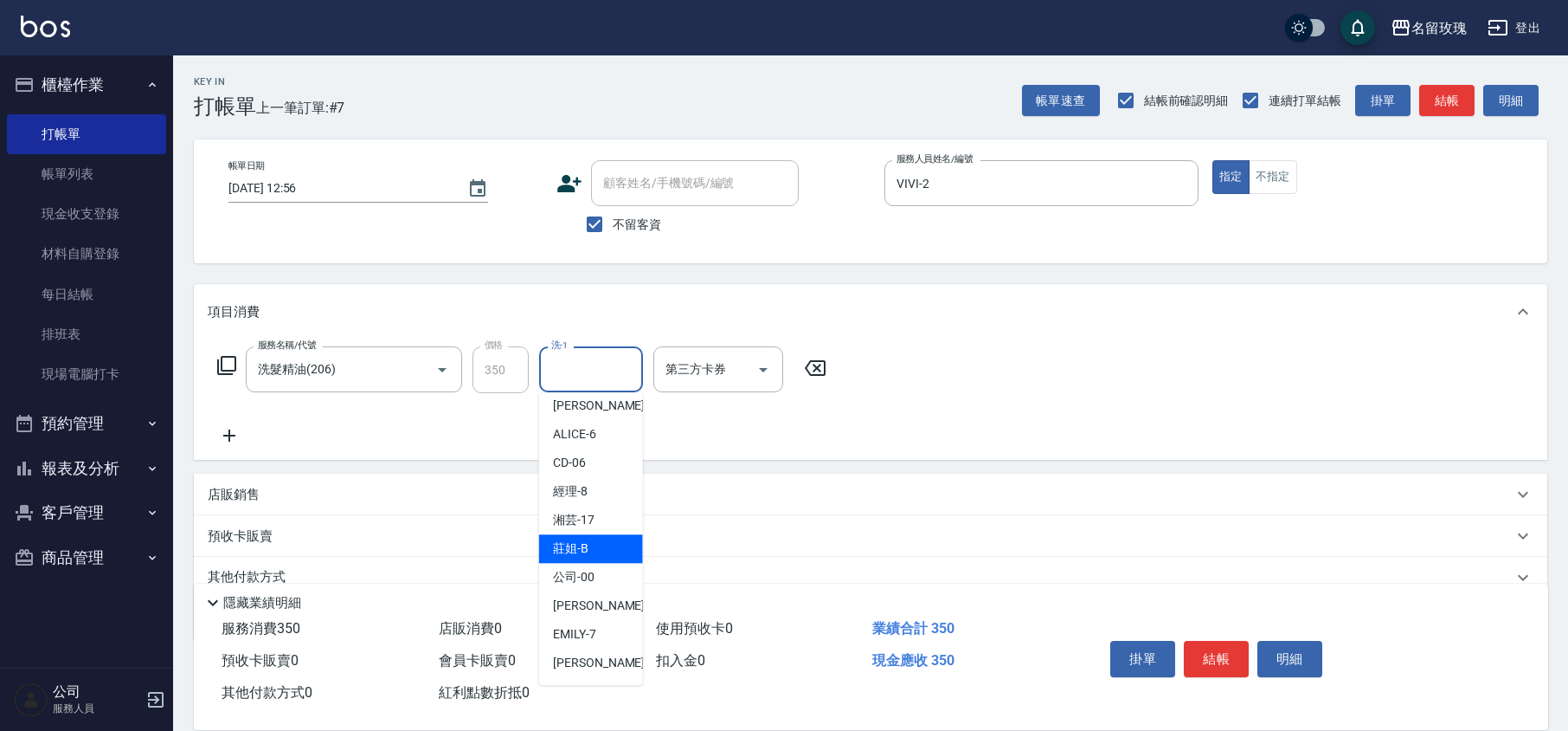
scroll to position [109, 0]
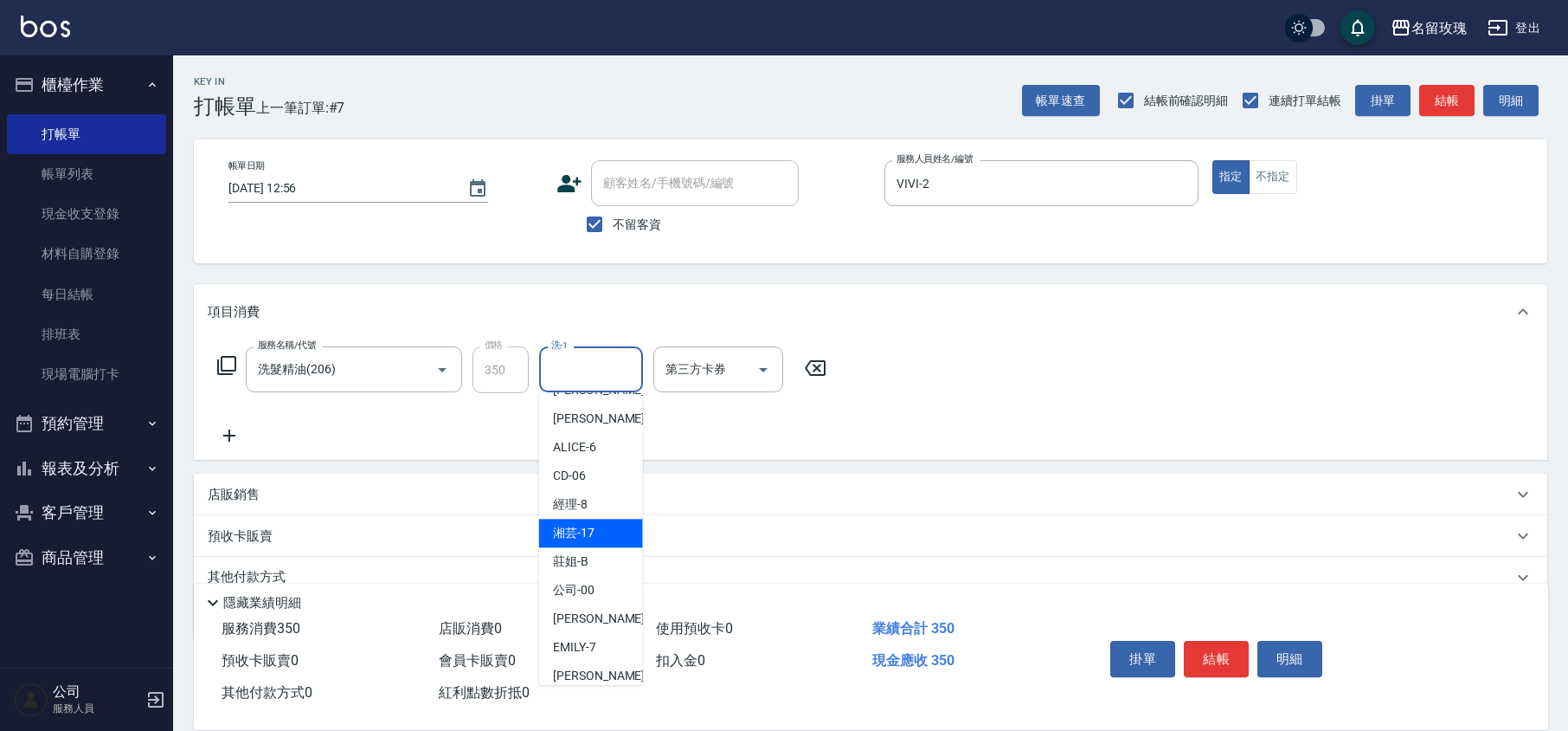
click at [581, 542] on span "湘芸 -17" at bounding box center [573, 533] width 41 height 18
type input "湘芸-17"
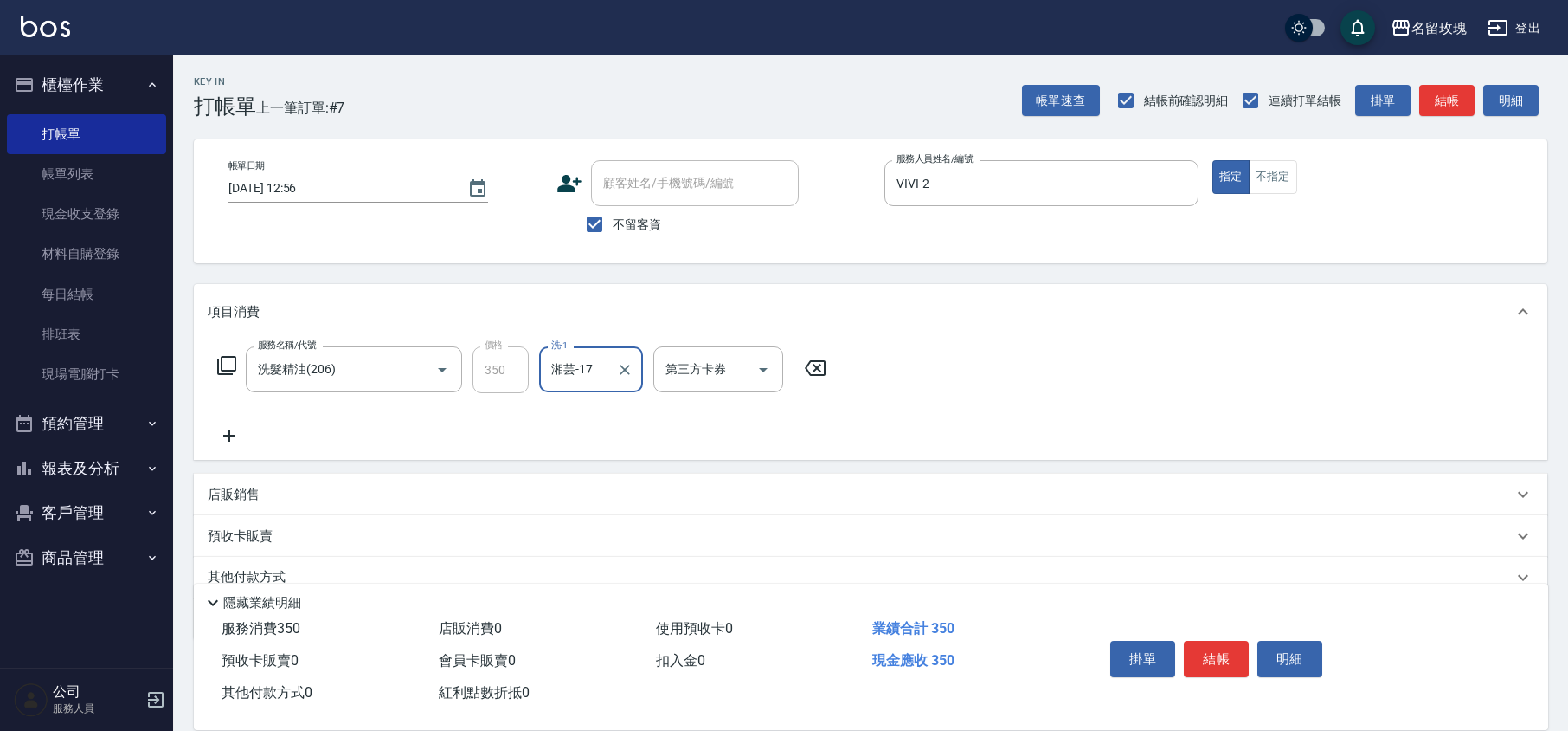
click at [229, 430] on icon at bounding box center [229, 435] width 43 height 21
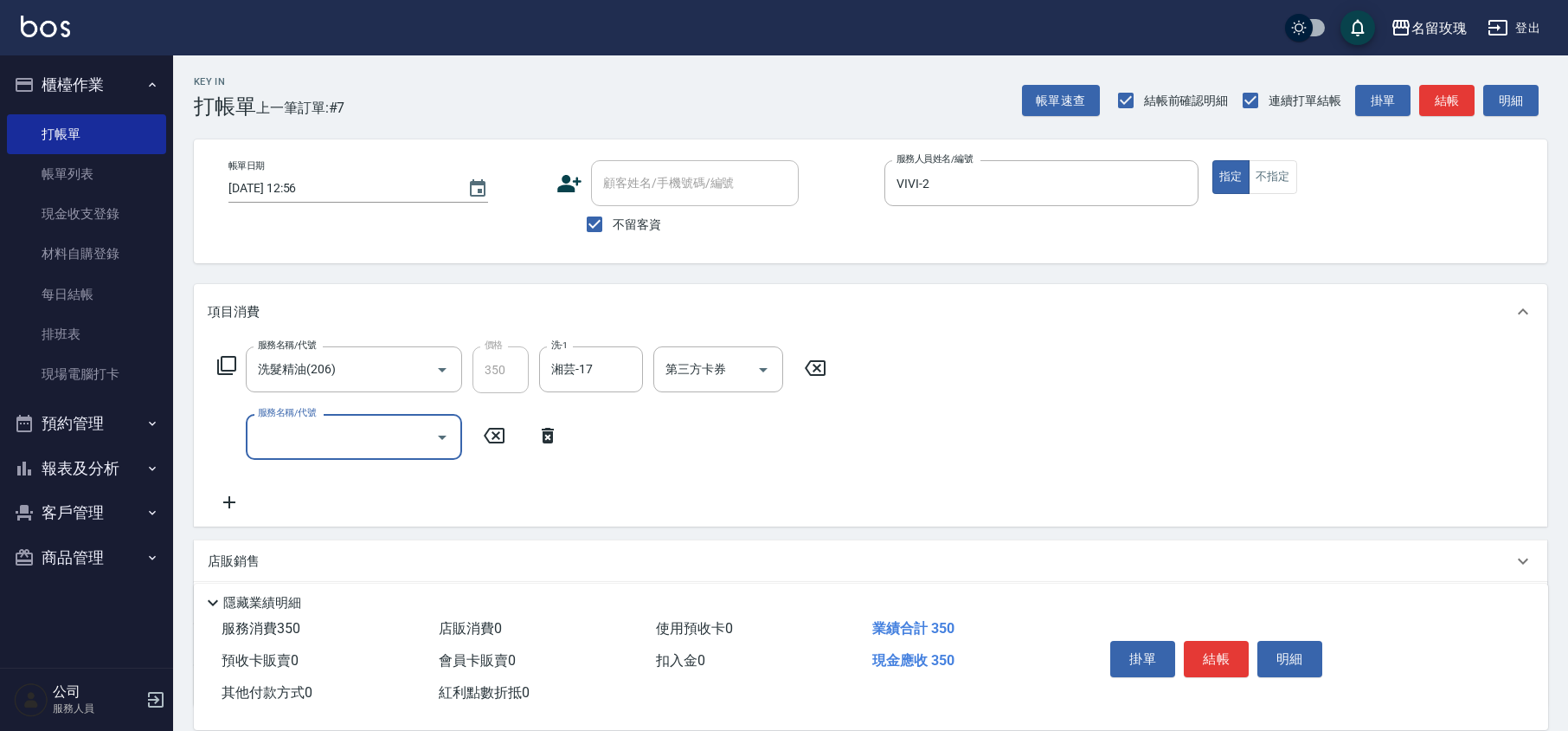
click at [309, 431] on input "服務名稱/代號" at bounding box center [341, 437] width 175 height 30
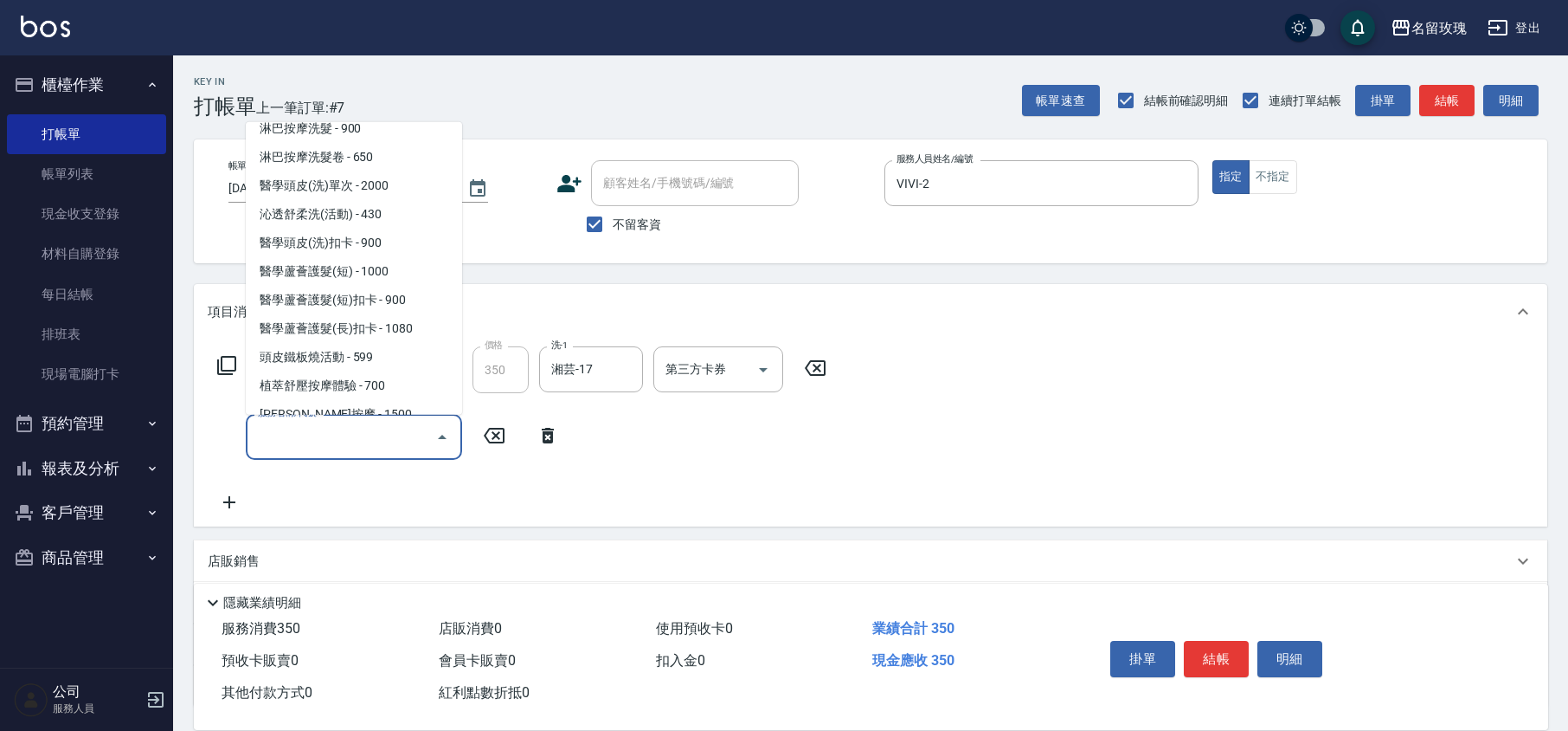
scroll to position [923, 0]
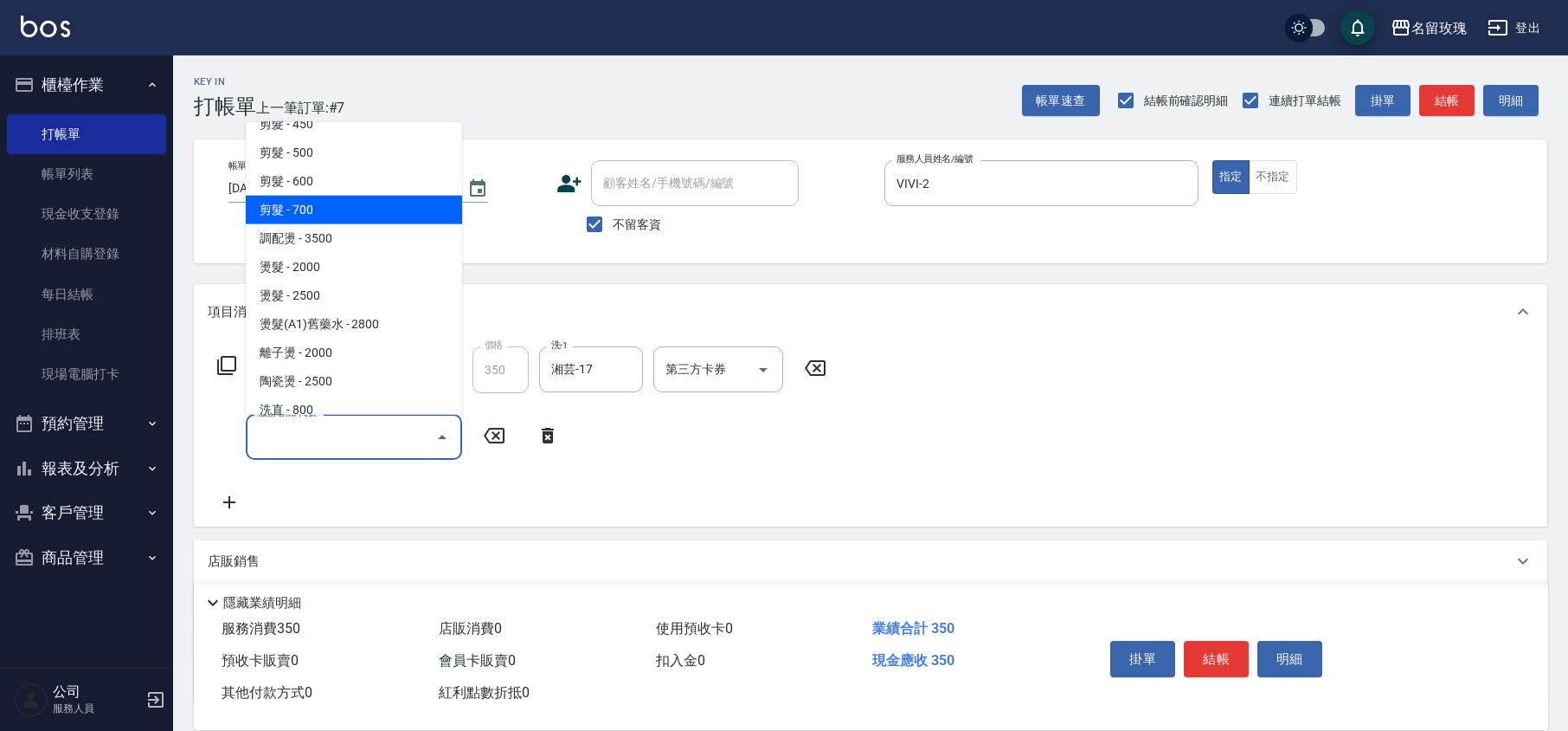
click at [314, 195] on span "剪髮 - 700" at bounding box center [354, 209] width 216 height 28
type input "剪髮(307)"
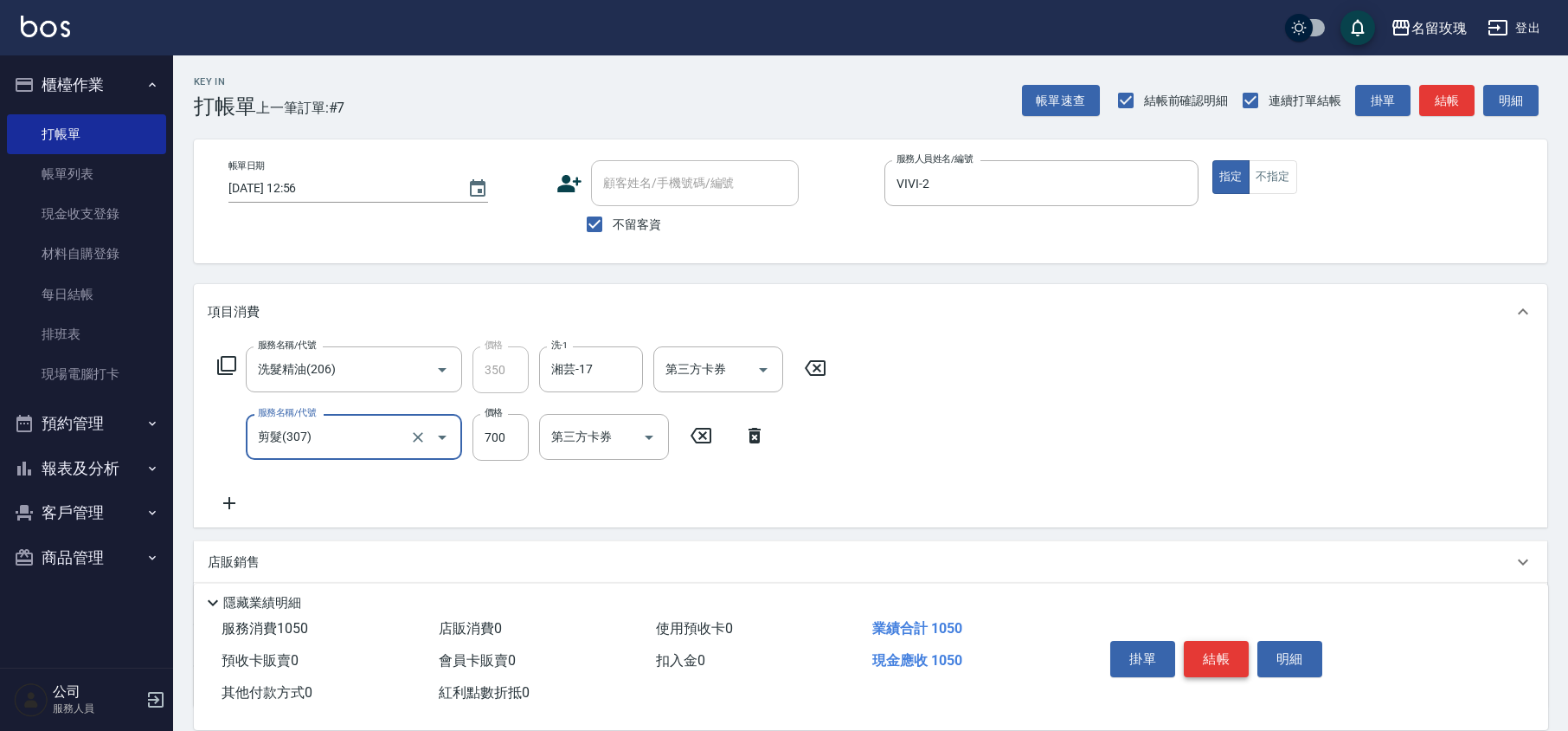
click at [1240, 648] on button "結帳" at bounding box center [1216, 659] width 65 height 37
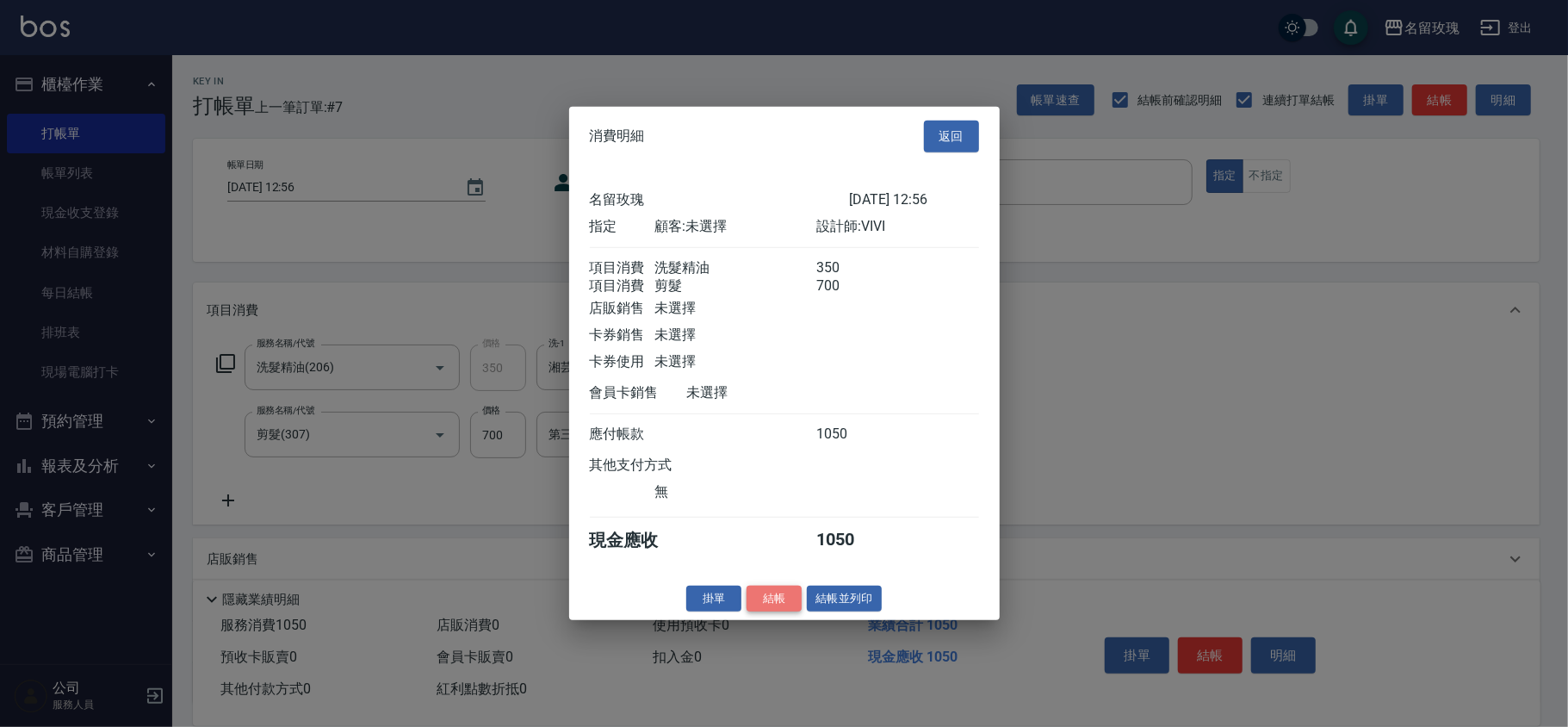
click at [790, 606] on button "結帳" at bounding box center [774, 597] width 55 height 26
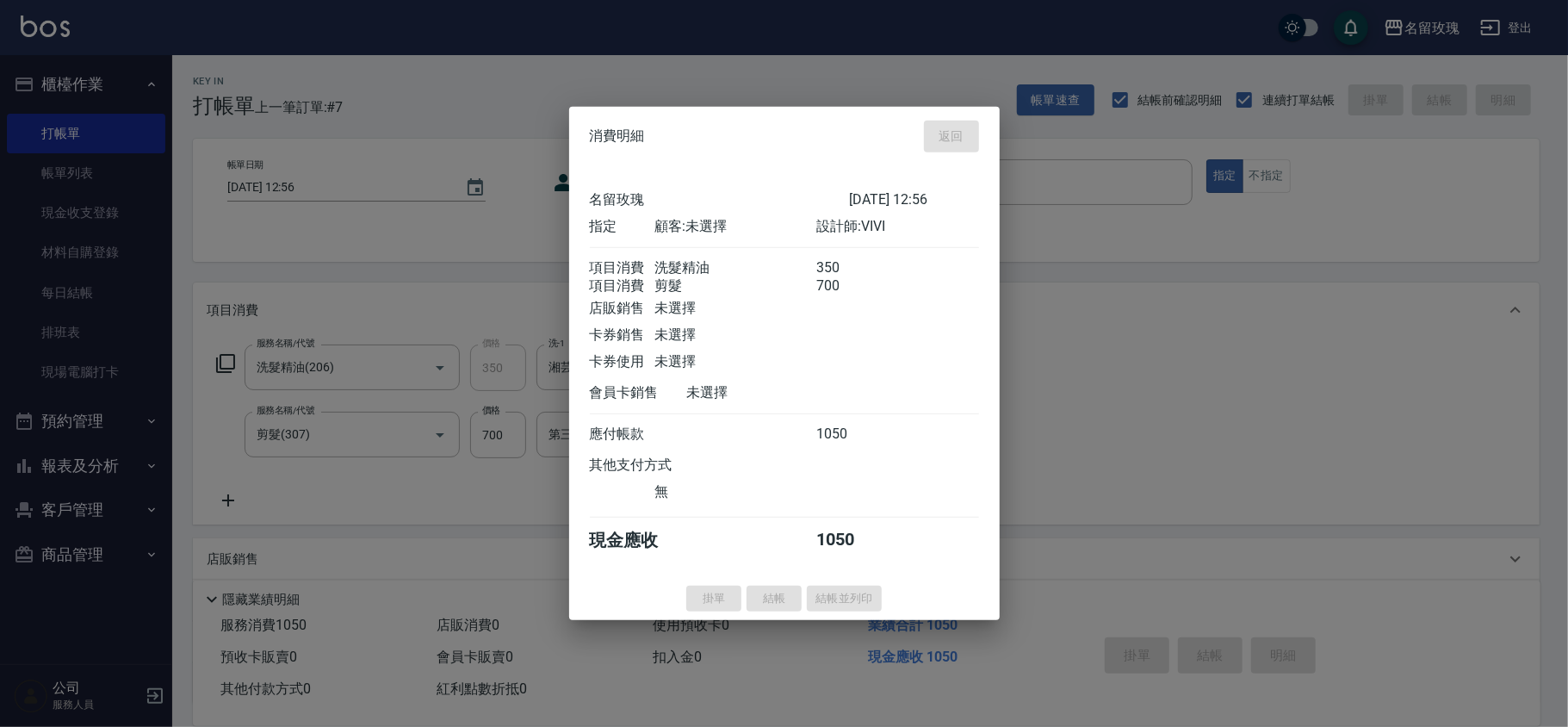
type input "[DATE] 12:57"
